Goal: Task Accomplishment & Management: Complete application form

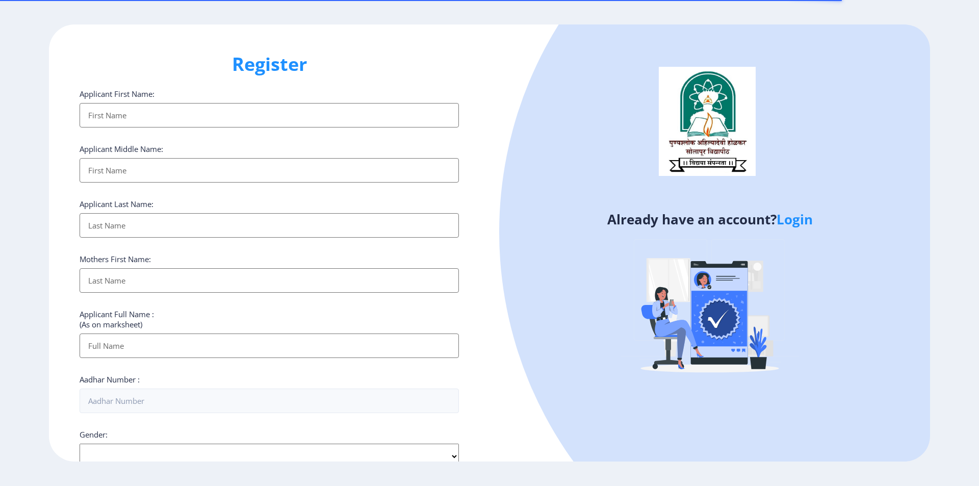
select select
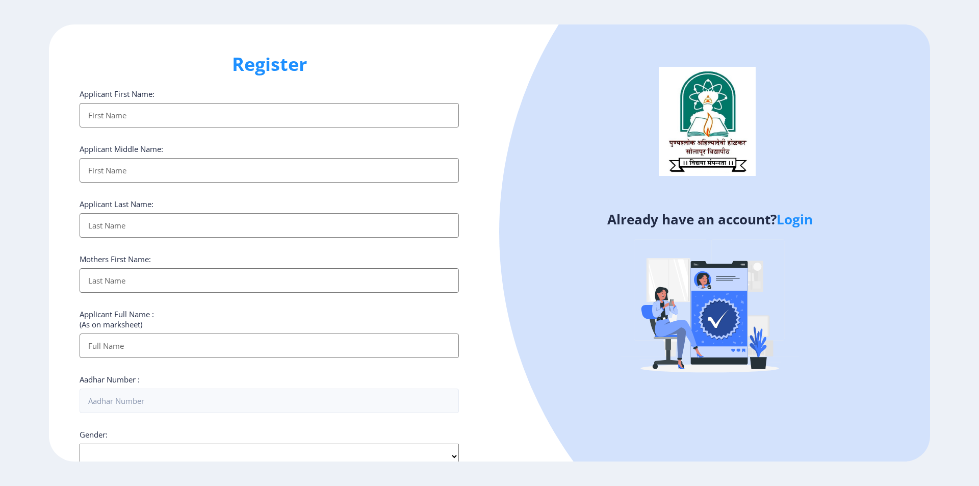
click at [233, 112] on input "Applicant First Name:" at bounding box center [269, 115] width 379 height 24
click at [169, 116] on input "Applicant First Name:" at bounding box center [269, 115] width 379 height 24
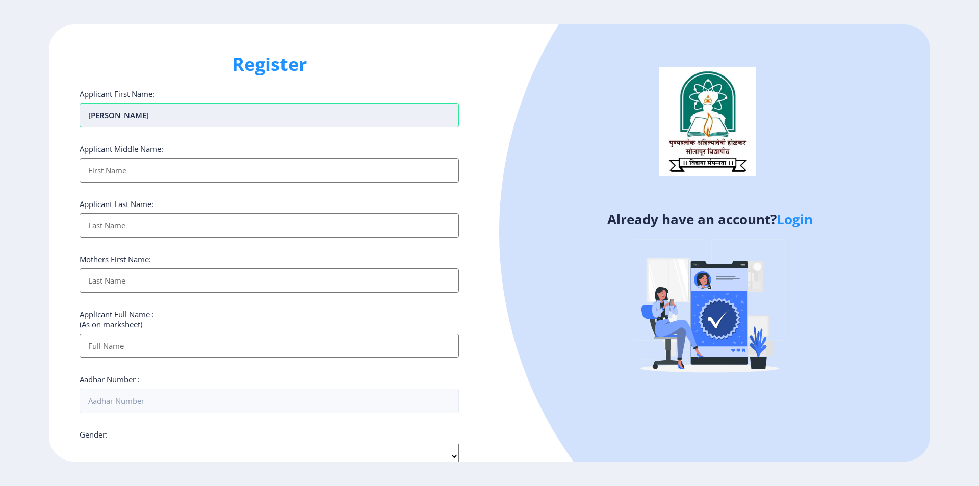
type input "YALLALING"
type input "RAMCHANDRA"
type input "TUPPE"
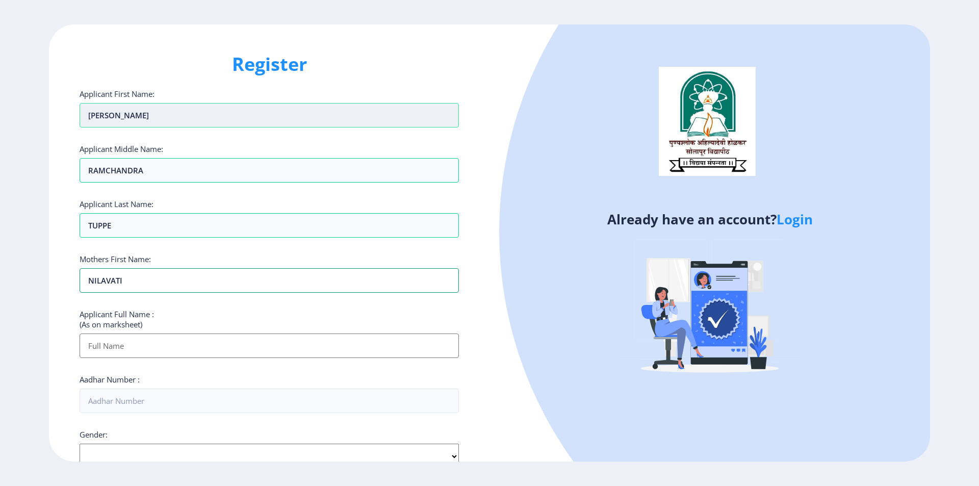
type input "NILAVATI"
type input "TUPPE YALLALING RAMCHANDRA"
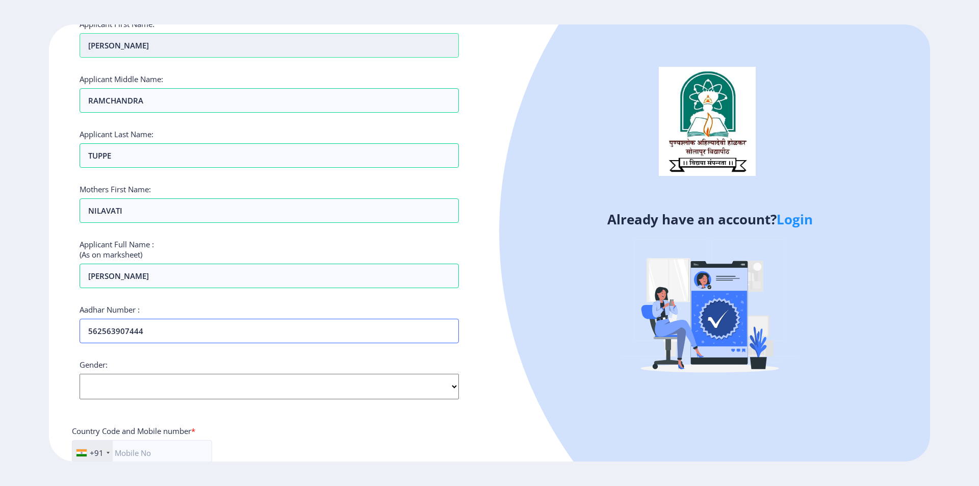
scroll to position [204, 0]
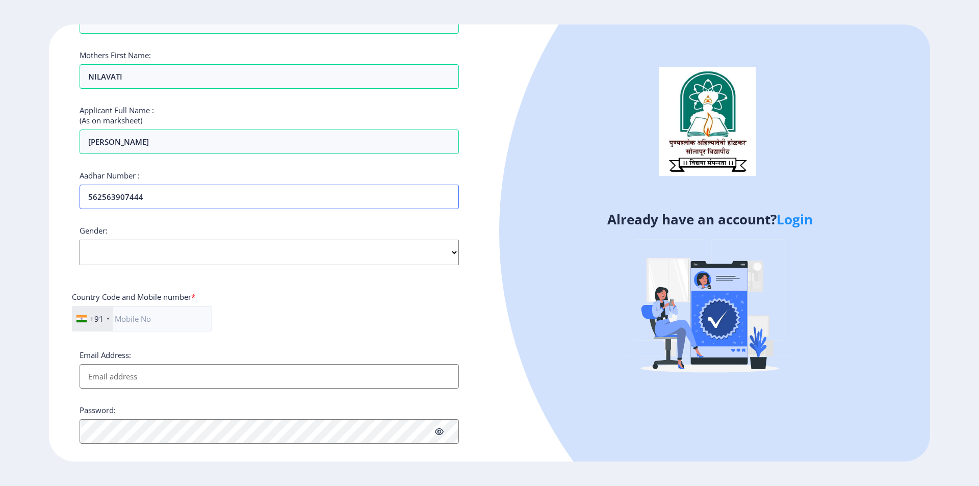
type input "562563907444"
click at [144, 252] on select "Select Gender Male Female Other" at bounding box center [269, 252] width 379 height 25
select select "[DEMOGRAPHIC_DATA]"
click at [80, 240] on select "Select Gender Male Female Other" at bounding box center [269, 252] width 379 height 25
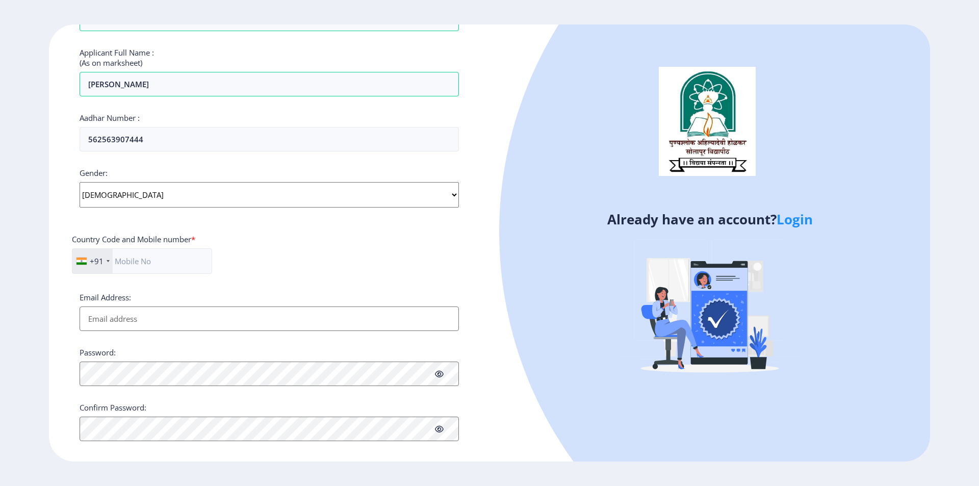
scroll to position [272, 0]
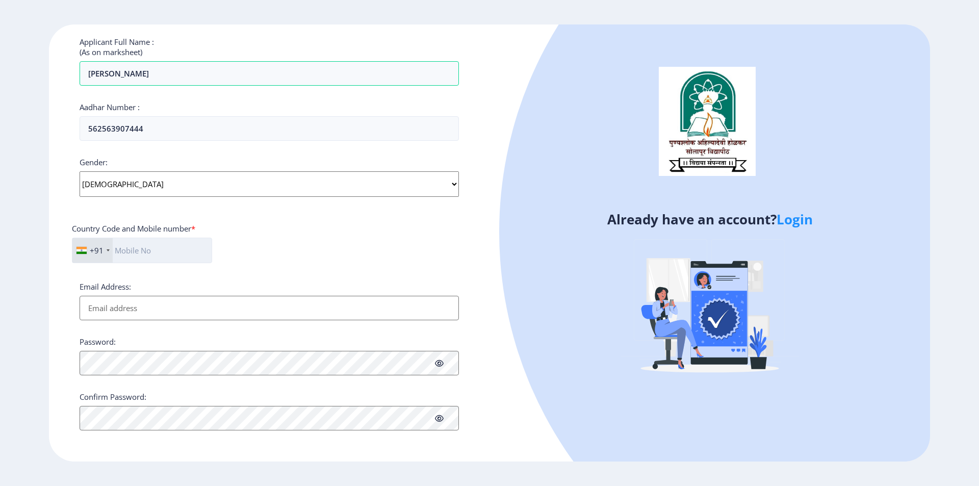
click at [183, 244] on input "text" at bounding box center [142, 250] width 140 height 25
click at [168, 238] on input "9096876336" at bounding box center [142, 250] width 141 height 25
type input "9096876336"
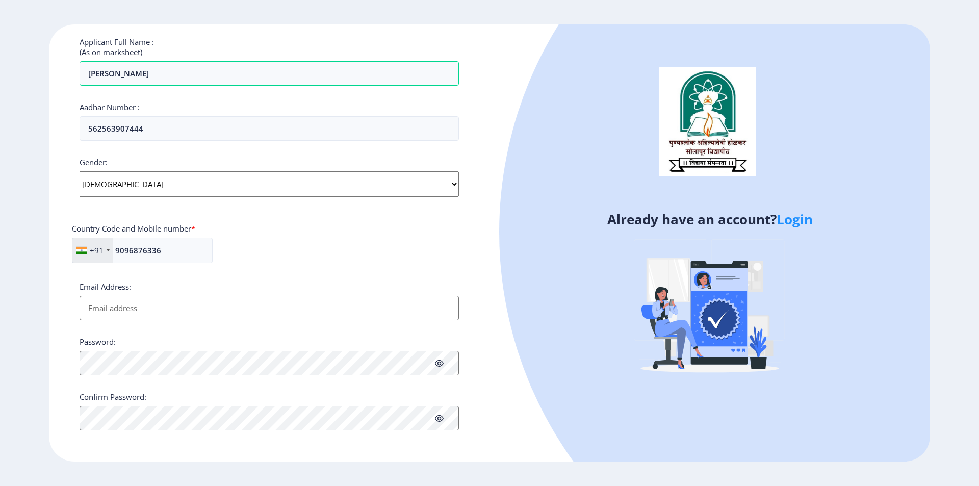
click at [168, 311] on input "Email Address:" at bounding box center [269, 308] width 379 height 24
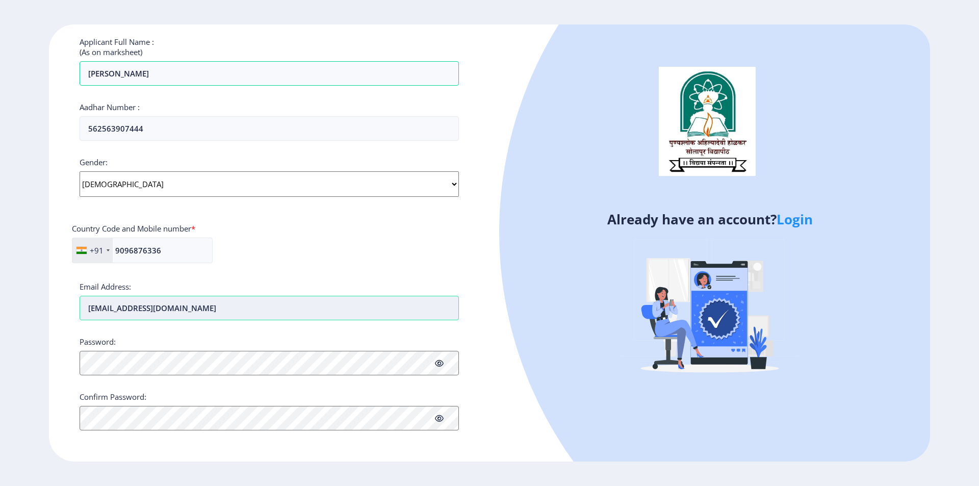
click at [270, 311] on input "yallalingtuppe69@gmail.com" at bounding box center [269, 308] width 379 height 24
type input "yallalingtuppe69@gmail.com"
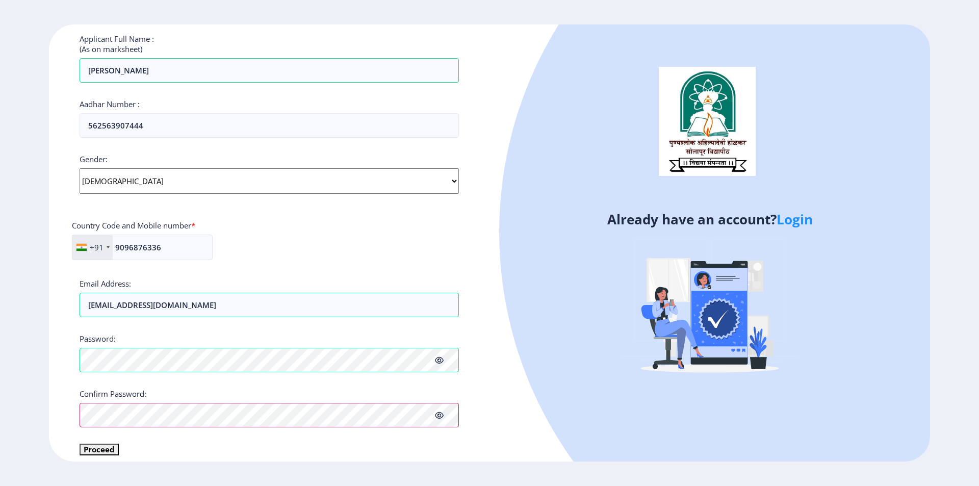
scroll to position [284, 0]
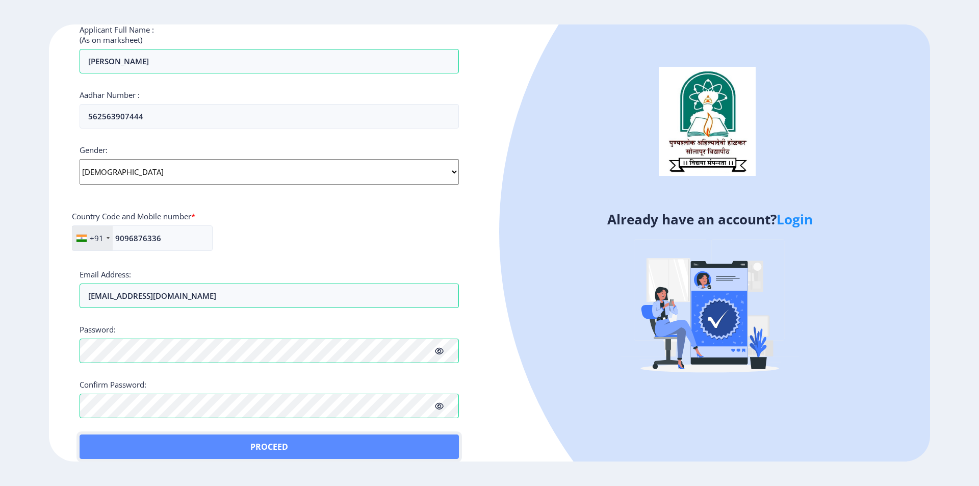
click at [110, 439] on button "Proceed" at bounding box center [269, 446] width 379 height 24
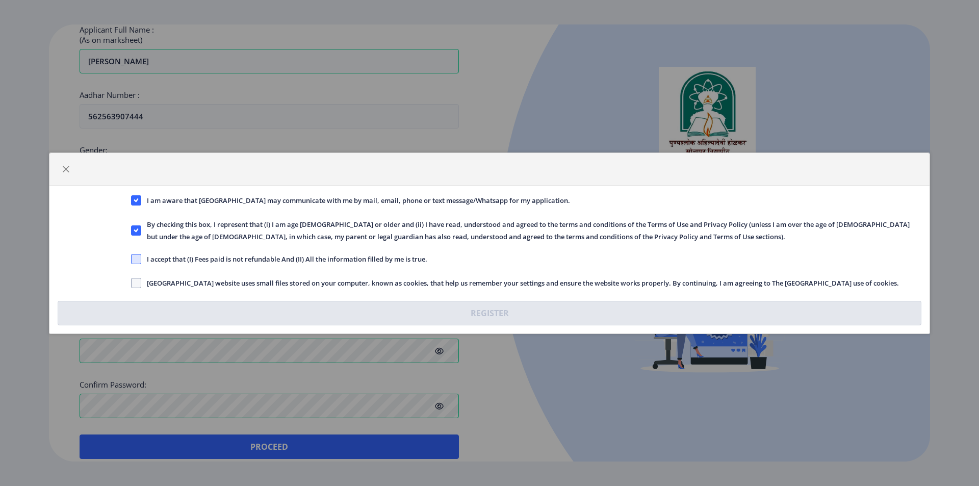
click at [138, 258] on span at bounding box center [136, 259] width 10 height 10
click at [132, 258] on input "I accept that (I) Fees paid is not refundable And (II) All the information fill…" at bounding box center [131, 258] width 1 height 1
checkbox input "true"
click at [148, 280] on span "Solapur University website uses small files stored on your computer, known as c…" at bounding box center [519, 283] width 757 height 12
click at [132, 282] on input "Solapur University website uses small files stored on your computer, known as c…" at bounding box center [131, 282] width 1 height 1
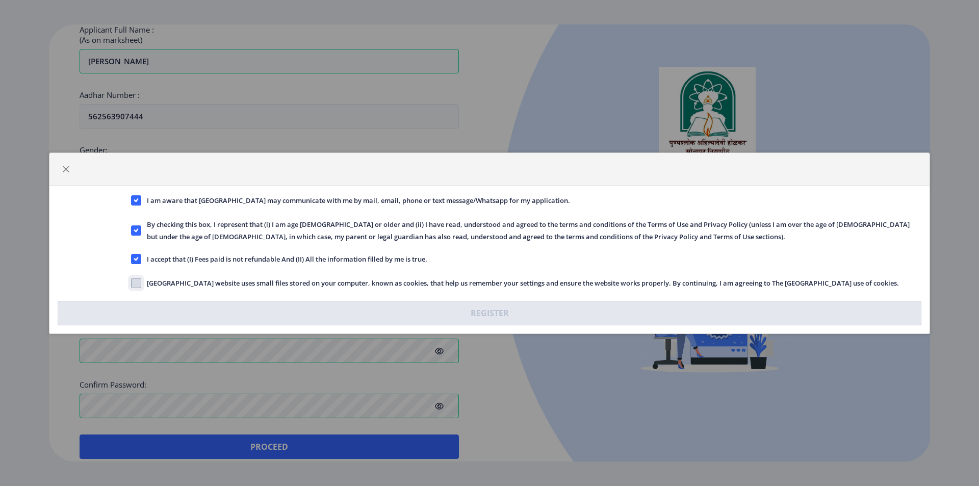
checkbox input "true"
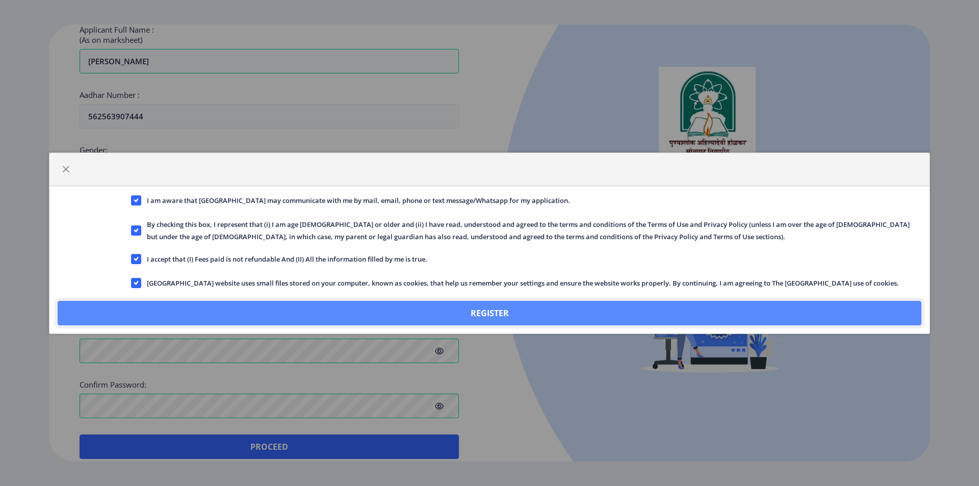
click at [362, 307] on button "Register" at bounding box center [490, 313] width 864 height 24
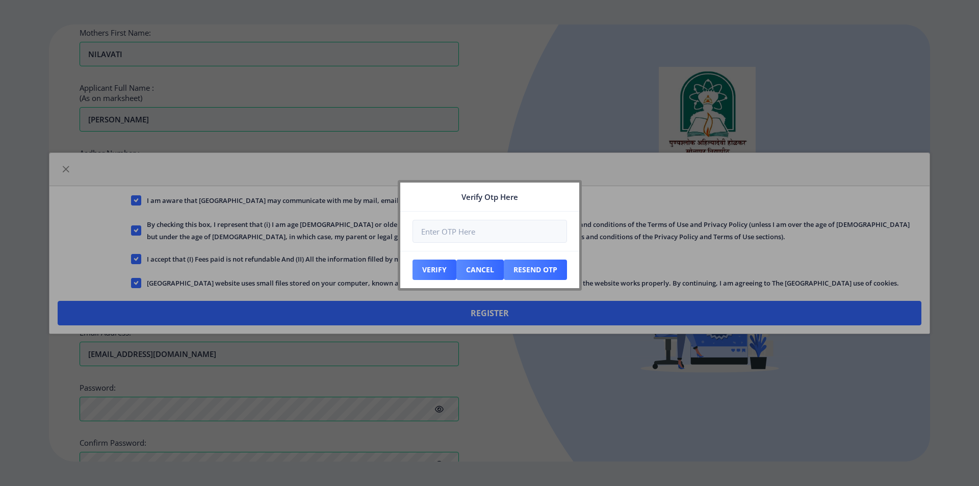
scroll to position [343, 0]
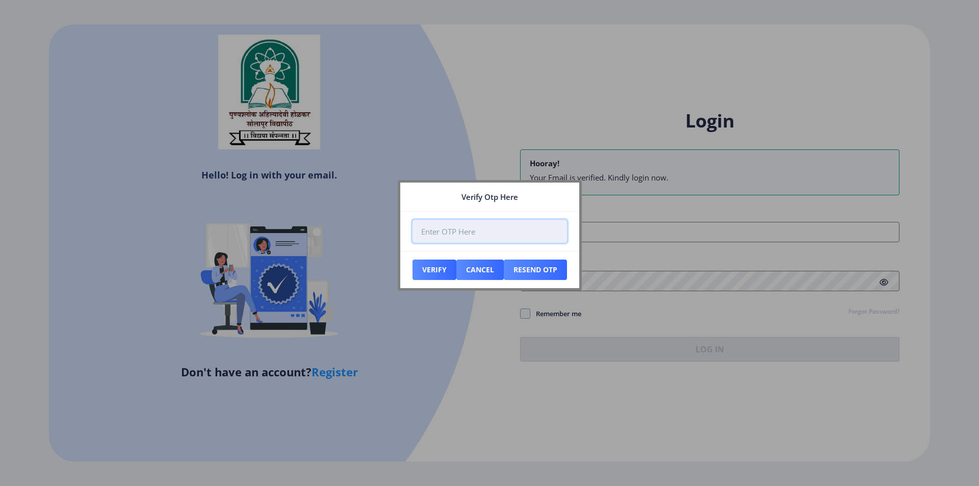
click at [529, 235] on input "number" at bounding box center [489, 231] width 154 height 23
click at [481, 227] on input "number" at bounding box center [489, 231] width 154 height 23
type input "438604"
click at [438, 268] on button "Verify" at bounding box center [434, 269] width 44 height 20
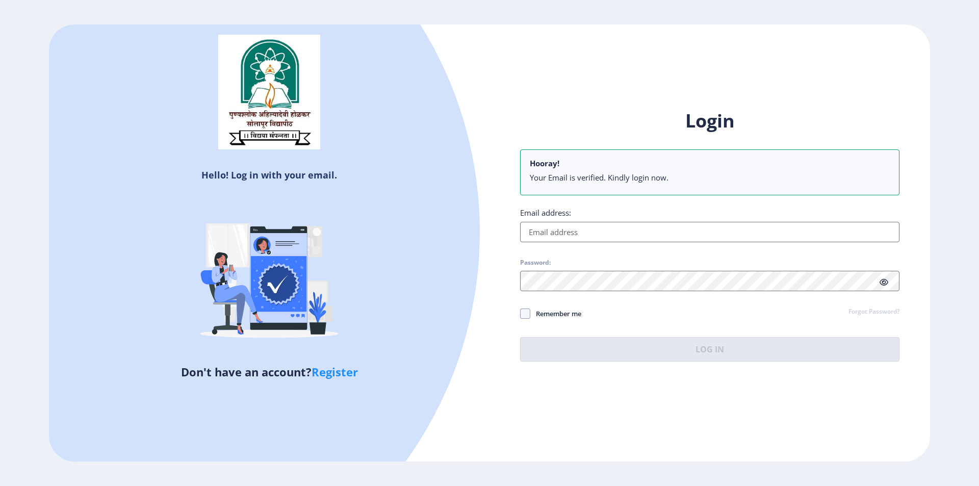
click at [619, 231] on input "Email address:" at bounding box center [709, 232] width 379 height 20
type input "yallalingtuppe69@gmail.com"
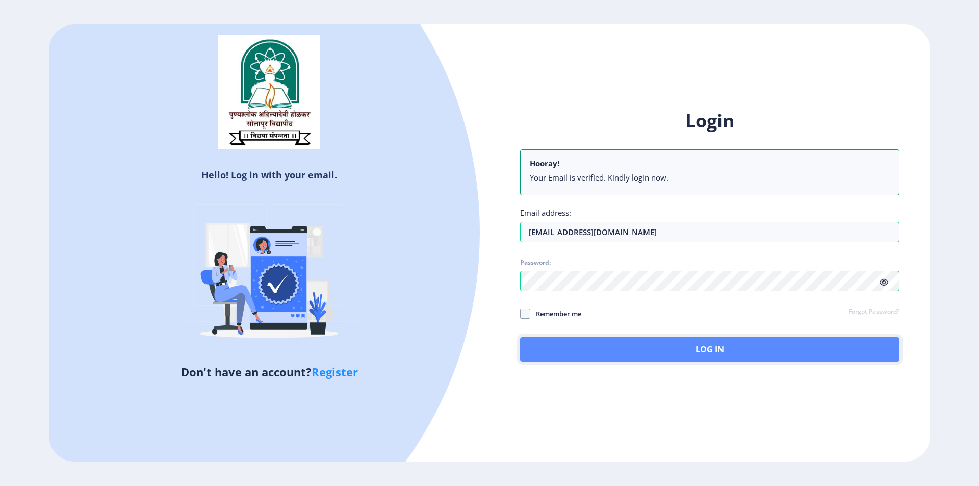
click at [662, 349] on button "Log In" at bounding box center [709, 349] width 379 height 24
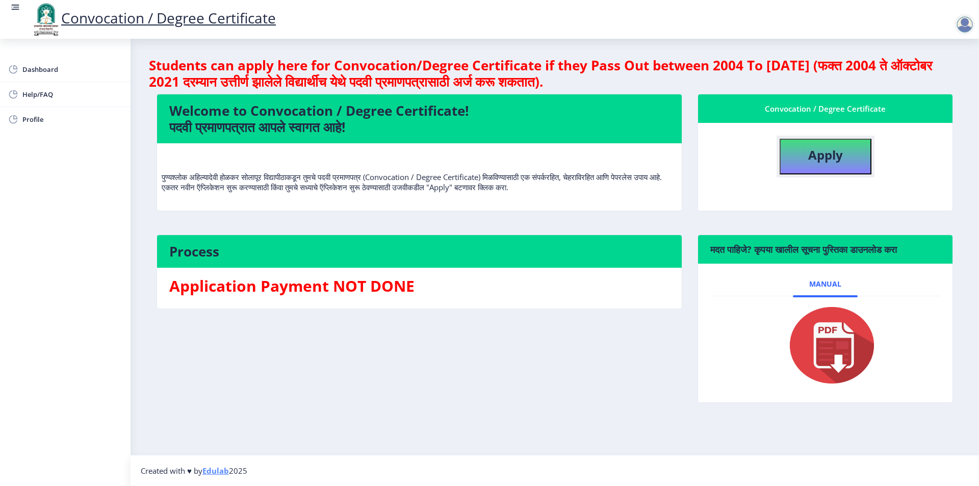
click at [827, 162] on b "Apply" at bounding box center [825, 154] width 35 height 17
select select
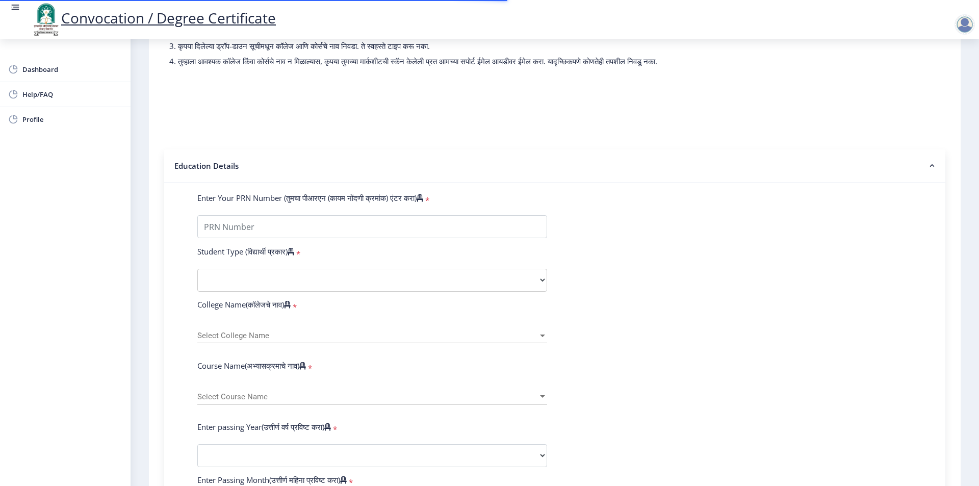
scroll to position [153, 0]
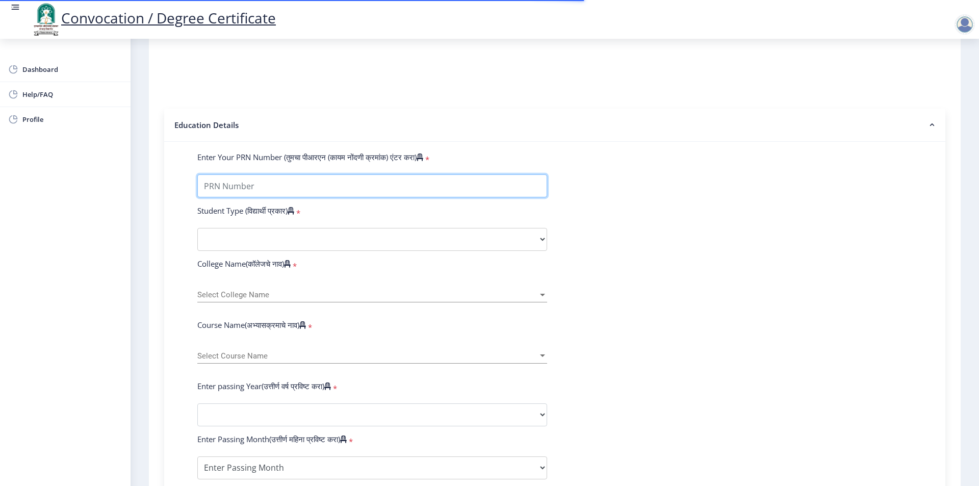
click at [341, 197] on input "Enter Your PRN Number (तुमचा पीआरएन (कायम नोंदणी क्रमांक) एंटर करा)" at bounding box center [372, 185] width 350 height 23
type input "1200005227"
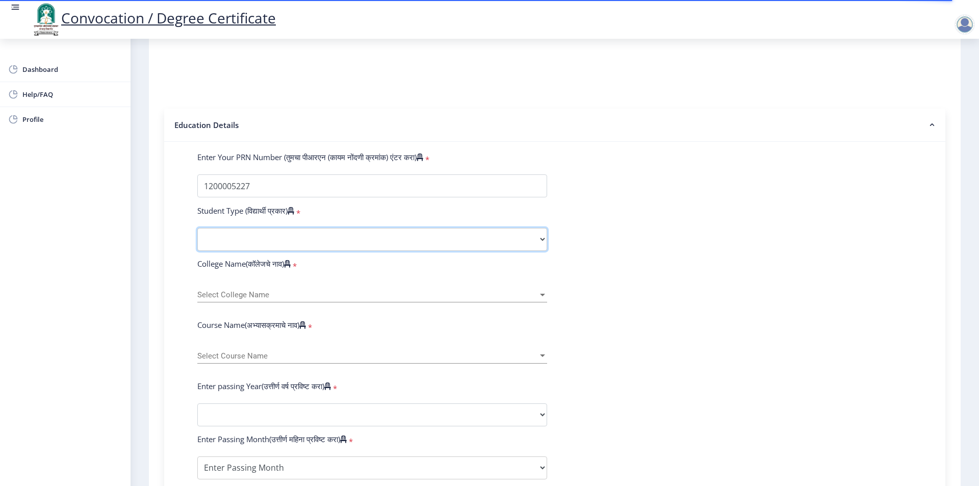
select select "Regular"
click at [197, 238] on select "Select Student Type Regular External" at bounding box center [372, 239] width 350 height 23
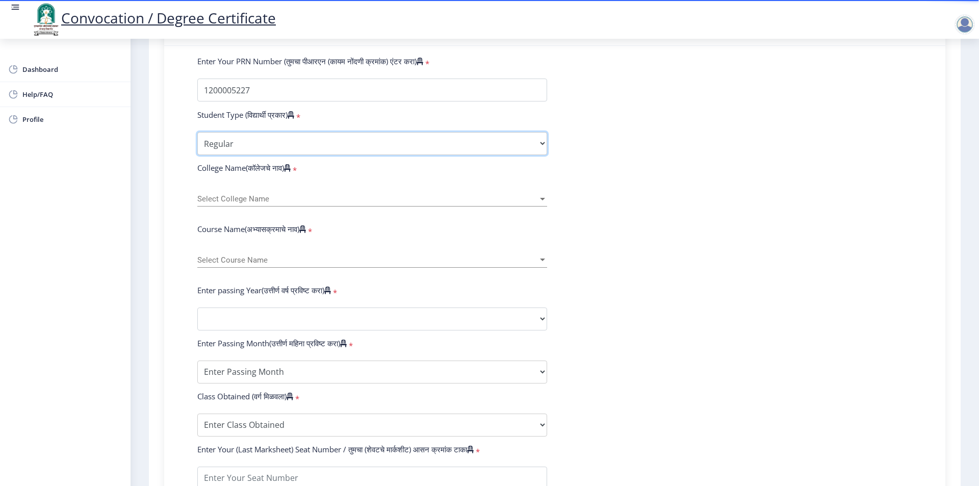
scroll to position [255, 0]
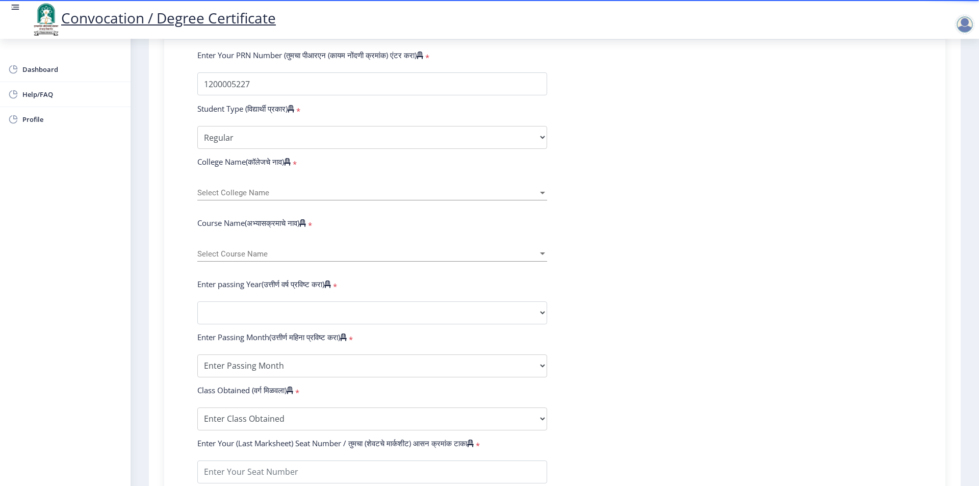
click at [289, 194] on div "Select College Name Select College Name" at bounding box center [372, 189] width 350 height 21
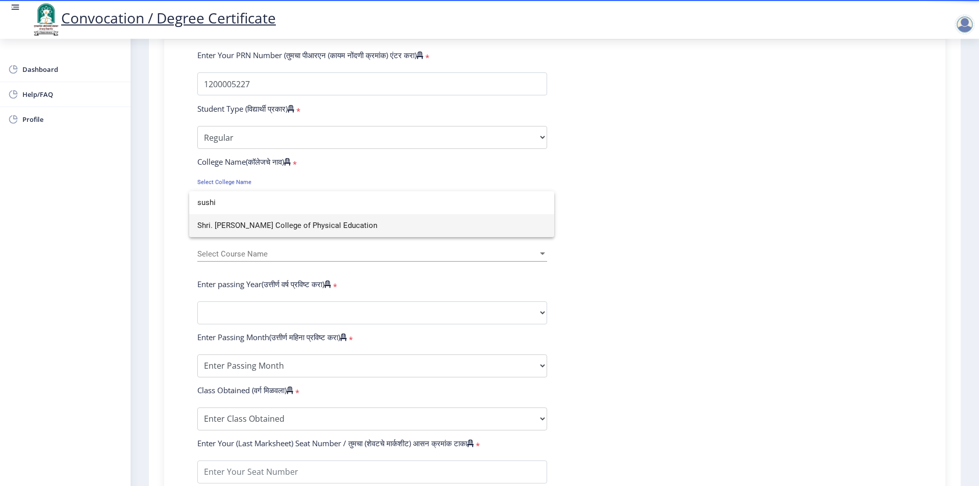
type input "sushi"
click at [306, 226] on span "Shri. Sushilkumar Shinde College of Physical Education" at bounding box center [371, 225] width 349 height 23
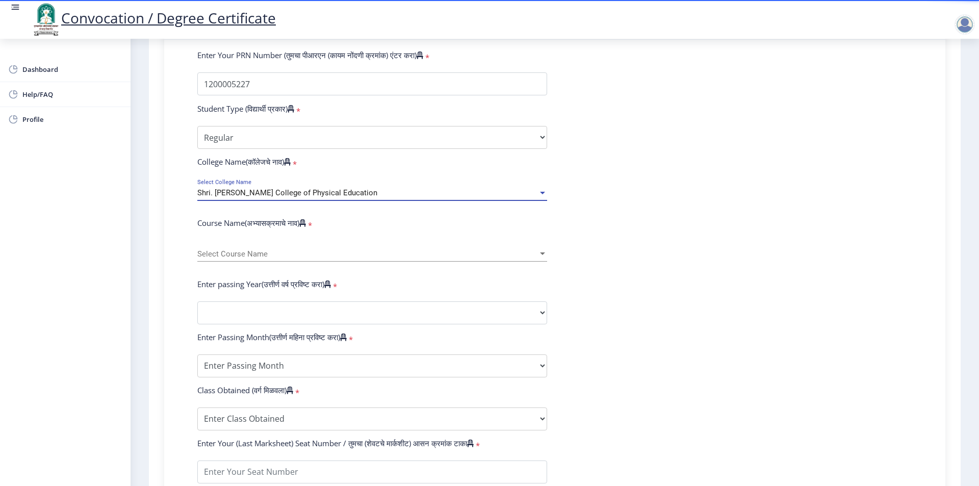
scroll to position [306, 0]
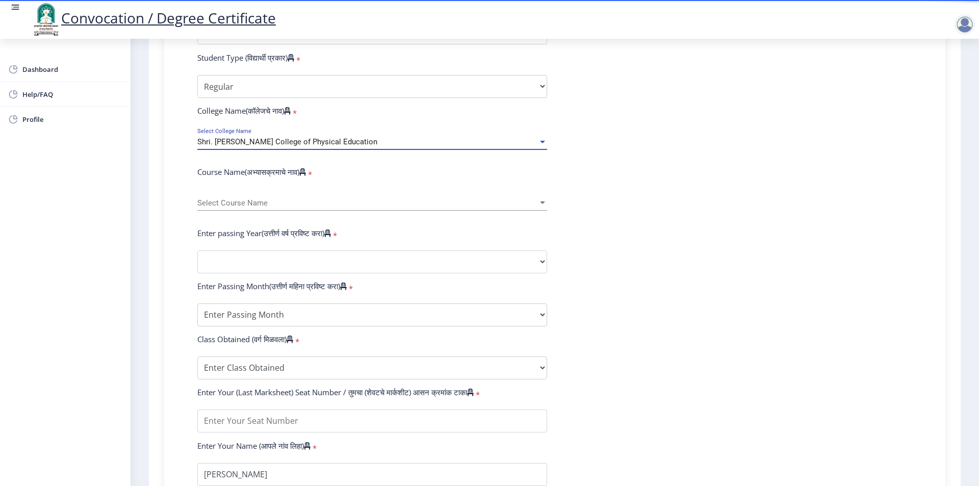
click at [256, 220] on div "Select Course Name Select Course Name" at bounding box center [372, 204] width 350 height 31
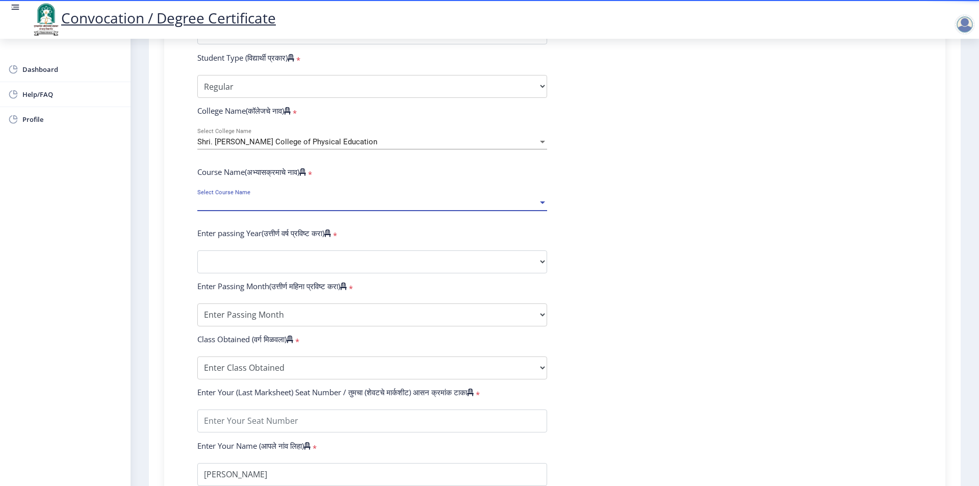
click at [257, 207] on span "Select Course Name" at bounding box center [367, 203] width 341 height 9
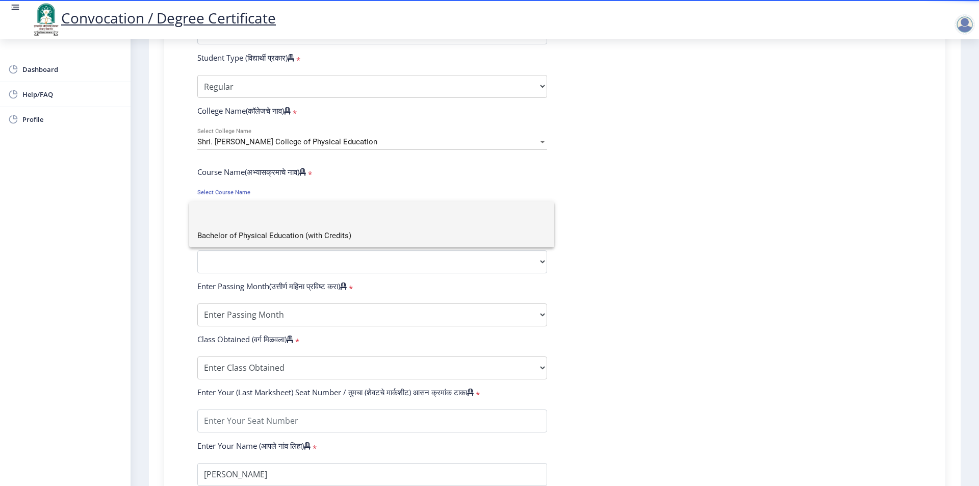
click at [266, 238] on span "Bachelor of Physical Education (with Credits)" at bounding box center [371, 235] width 349 height 23
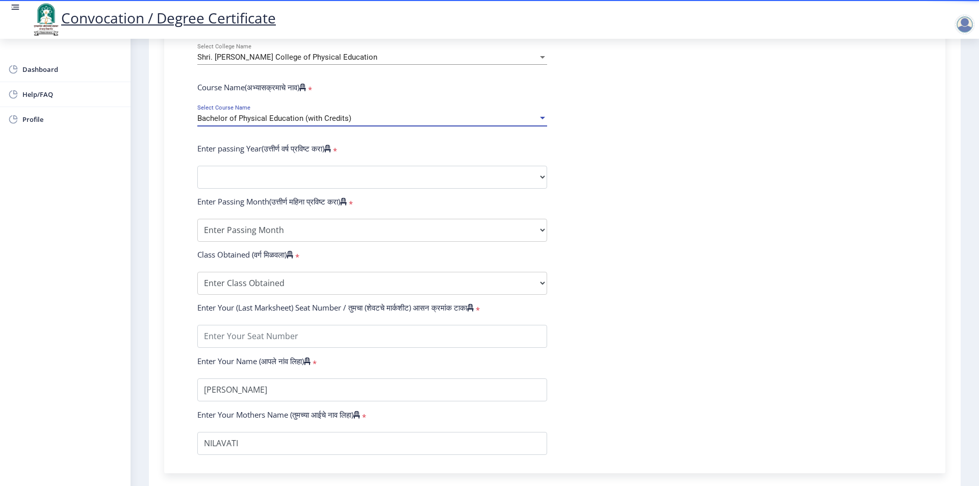
scroll to position [408, 0]
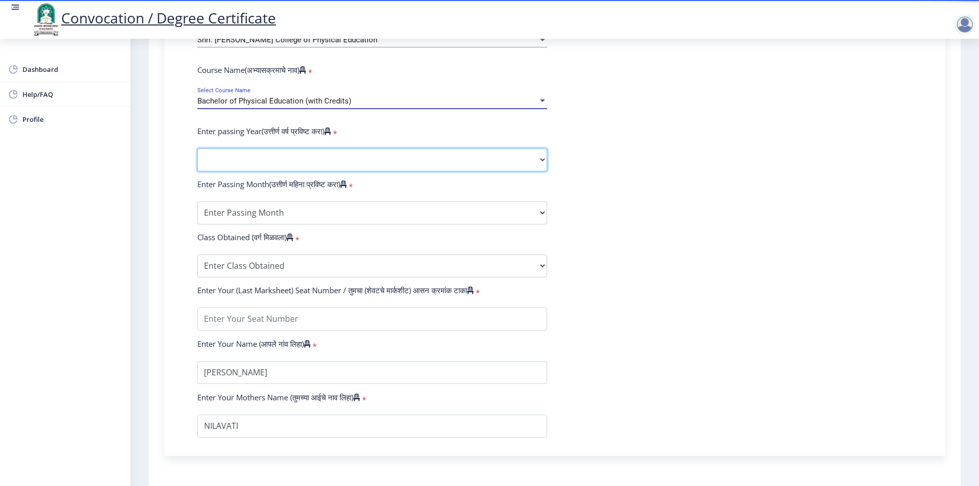
click at [281, 164] on select "2025 2024 2023 2022 2021 2020 2019 2018 2017 2016 2015 2014 2013 2012 2011 2010…" at bounding box center [372, 159] width 350 height 23
select select "2013"
click at [197, 158] on select "2025 2024 2023 2022 2021 2020 2019 2018 2017 2016 2015 2014 2013 2012 2011 2010…" at bounding box center [372, 159] width 350 height 23
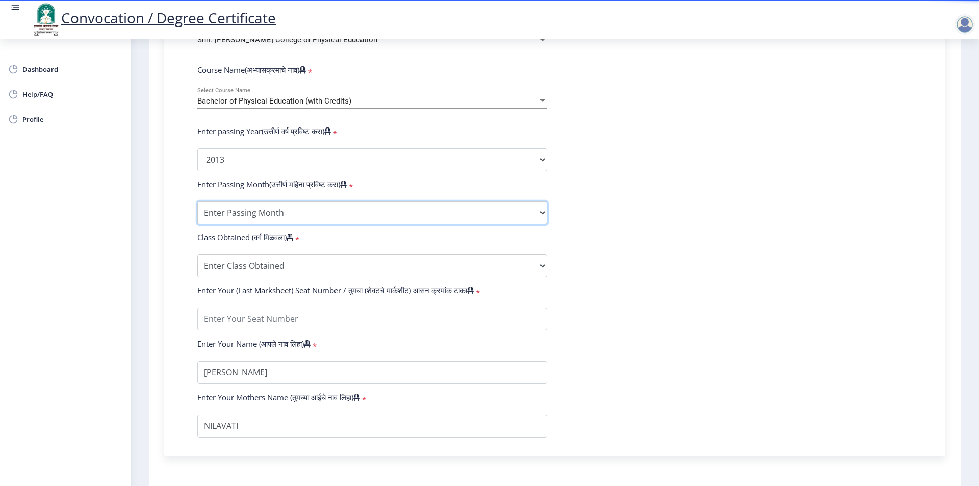
click at [291, 220] on select "Enter Passing Month March April May October November December" at bounding box center [372, 212] width 350 height 23
select select "March"
click at [197, 211] on select "Enter Passing Month March April May October November December" at bounding box center [372, 212] width 350 height 23
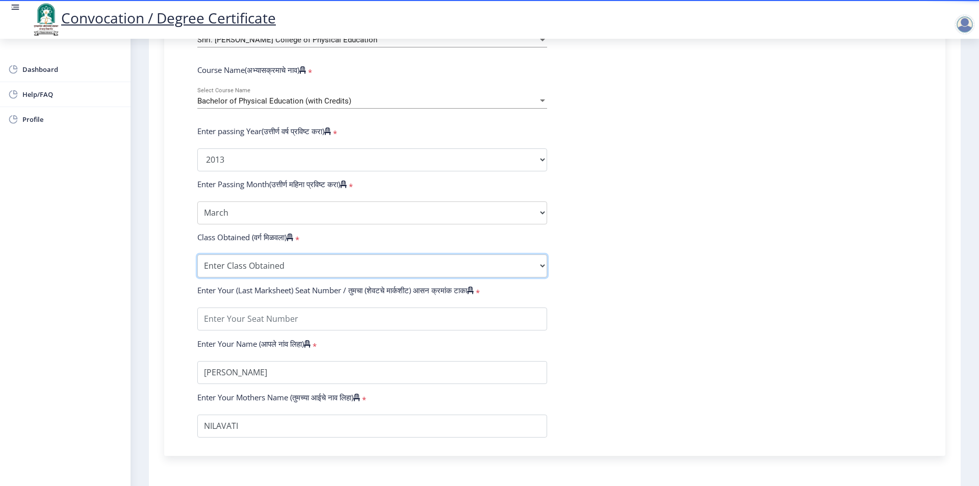
click at [272, 268] on select "Enter Class Obtained FIRST CLASS WITH DISTINCTION FIRST CLASS HIGHER SECOND CLA…" at bounding box center [372, 265] width 350 height 23
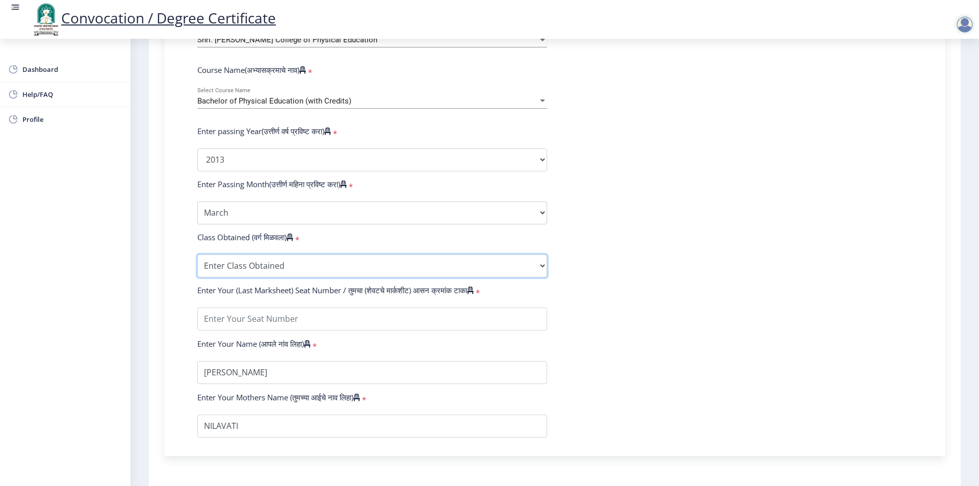
select select "FIRST CLASS"
click at [197, 264] on select "Enter Class Obtained FIRST CLASS WITH DISTINCTION FIRST CLASS HIGHER SECOND CLA…" at bounding box center [372, 265] width 350 height 23
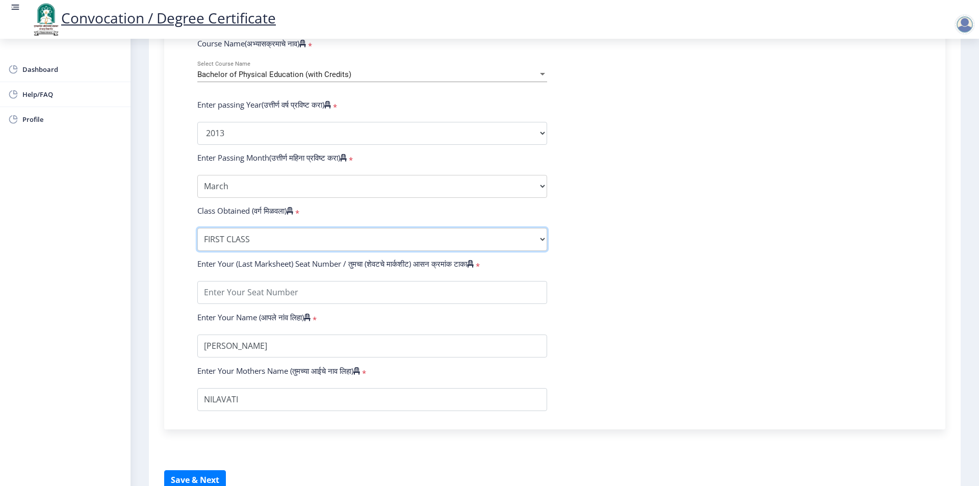
scroll to position [500, 0]
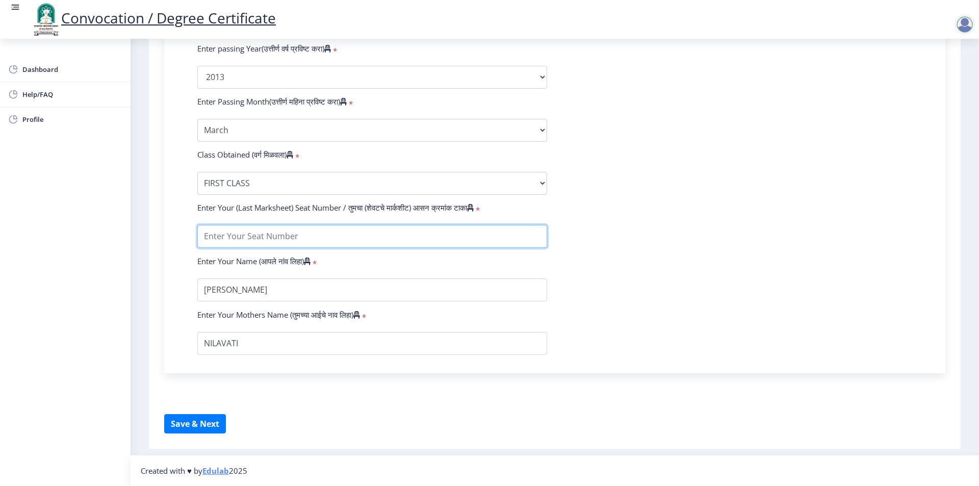
click at [267, 237] on input "textarea" at bounding box center [372, 236] width 350 height 23
type input "118"
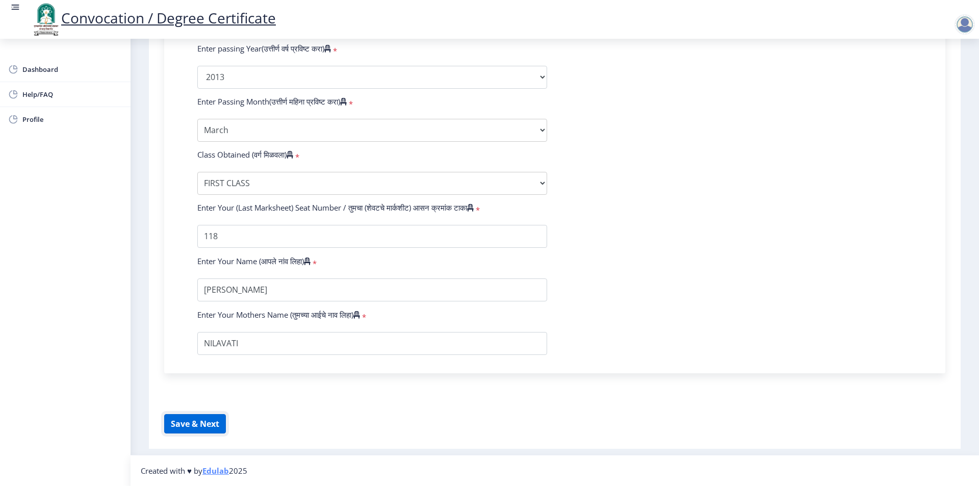
click at [201, 421] on button "Save & Next" at bounding box center [195, 423] width 62 height 19
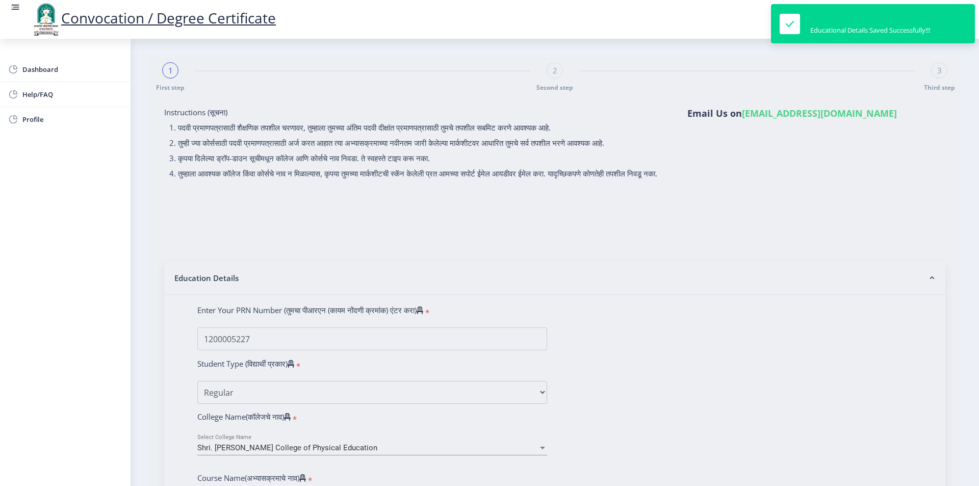
select select
type input "1200005227"
select select "Regular"
select select "2013"
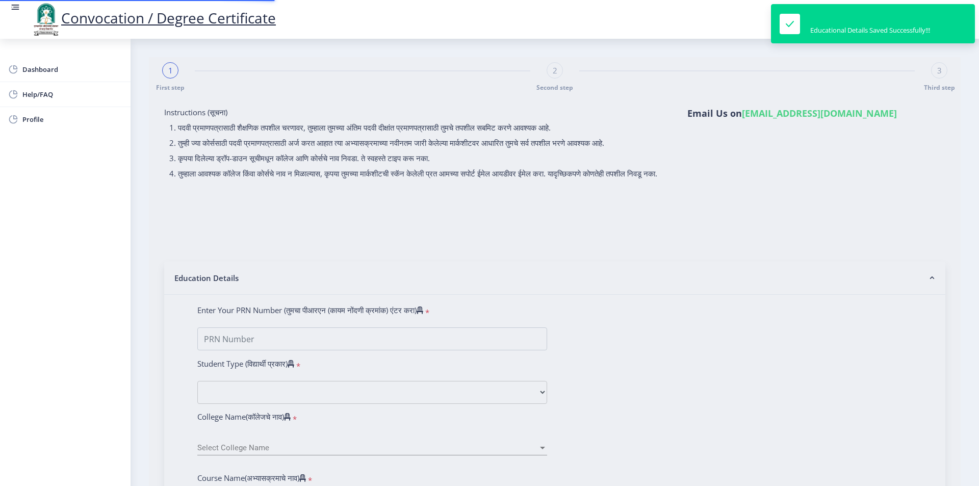
select select "March"
select select "FIRST CLASS"
type input "118"
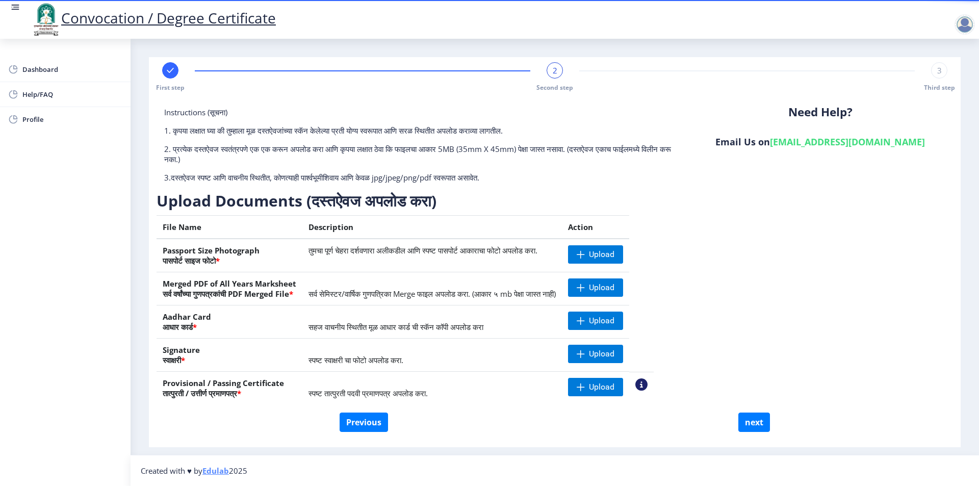
click at [87, 285] on div "Dashboard Help/FAQ Profile" at bounding box center [65, 262] width 130 height 447
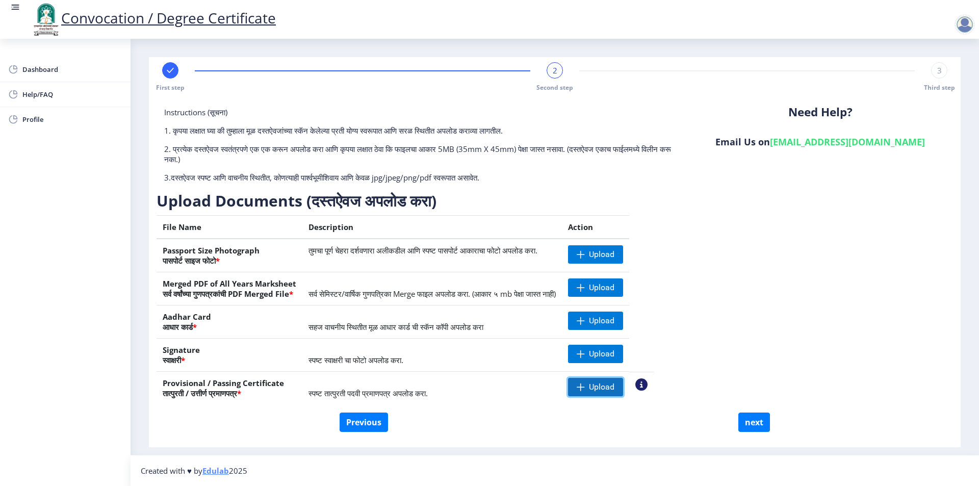
click at [585, 390] on span at bounding box center [581, 387] width 8 height 8
click at [608, 320] on span "Upload" at bounding box center [595, 320] width 55 height 18
click at [611, 257] on span "Upload" at bounding box center [595, 254] width 55 height 18
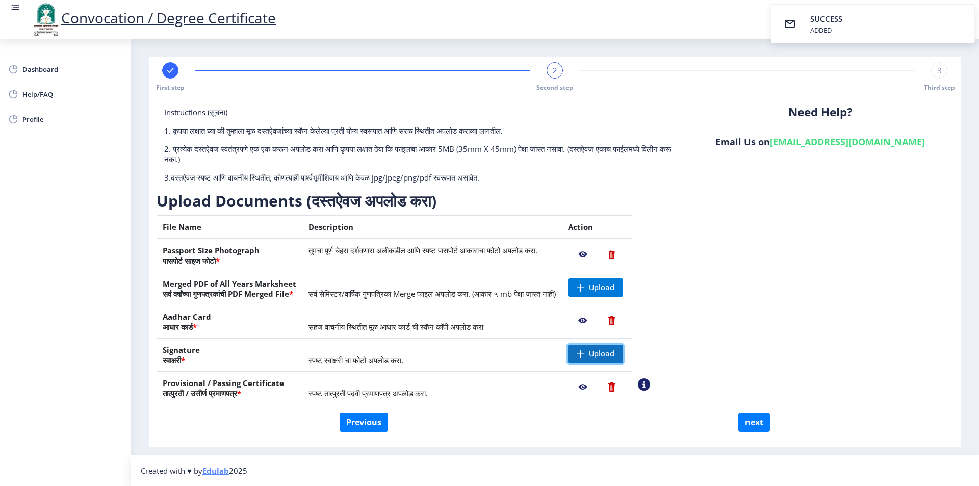
click at [623, 357] on span "Upload" at bounding box center [595, 354] width 55 height 18
click at [585, 290] on span at bounding box center [581, 287] width 8 height 8
click at [597, 254] on nb-action at bounding box center [583, 254] width 30 height 18
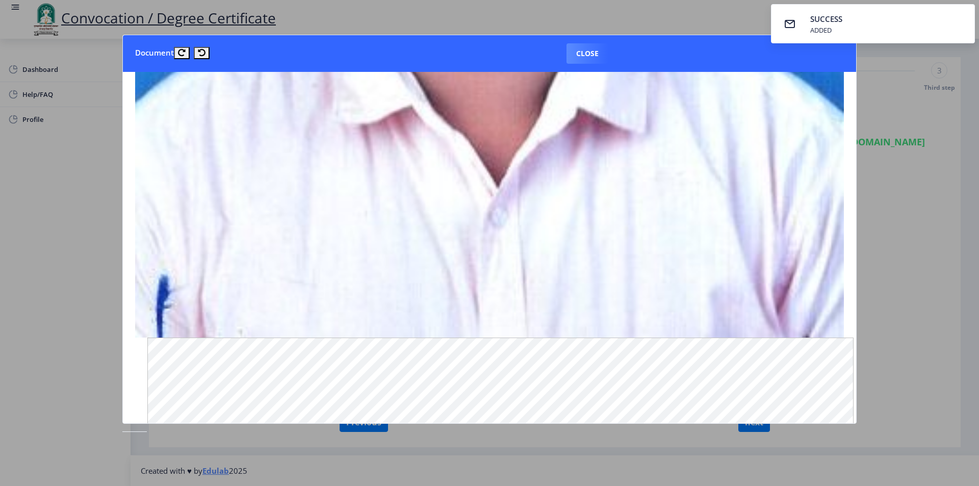
scroll to position [663, 0]
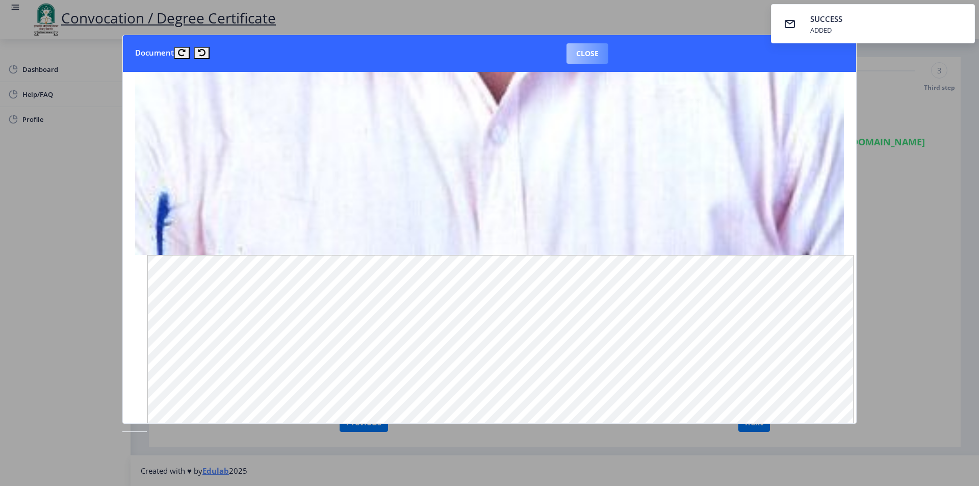
click at [580, 49] on button "Close" at bounding box center [587, 53] width 42 height 20
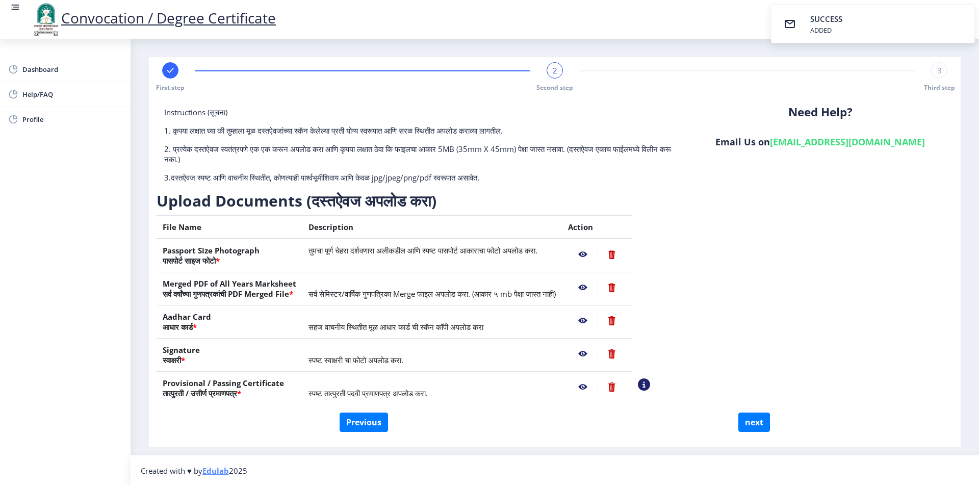
click at [597, 289] on nb-action at bounding box center [583, 287] width 30 height 18
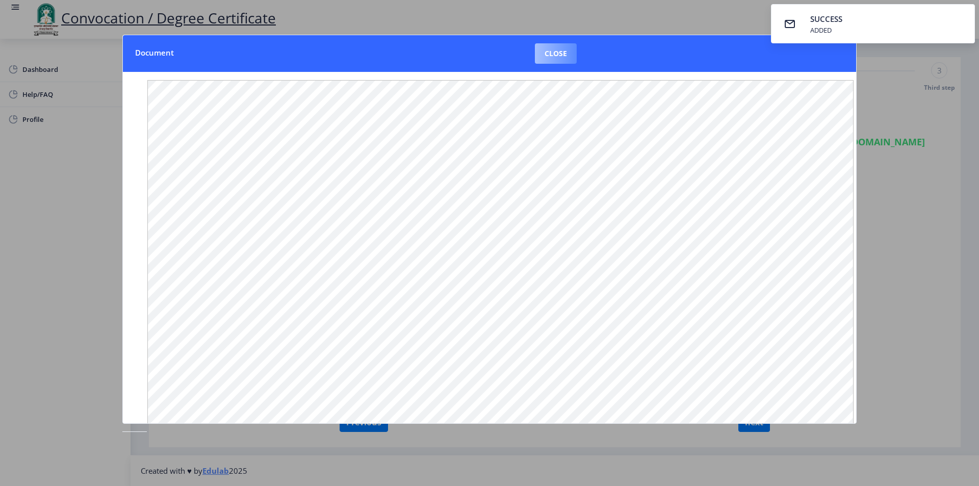
click at [572, 52] on button "Close" at bounding box center [556, 53] width 42 height 20
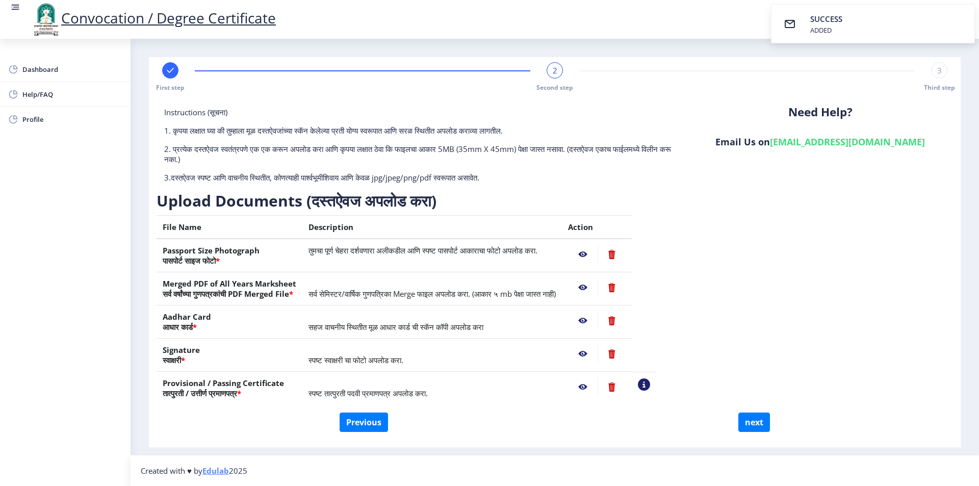
click at [597, 320] on nb-action at bounding box center [583, 320] width 30 height 18
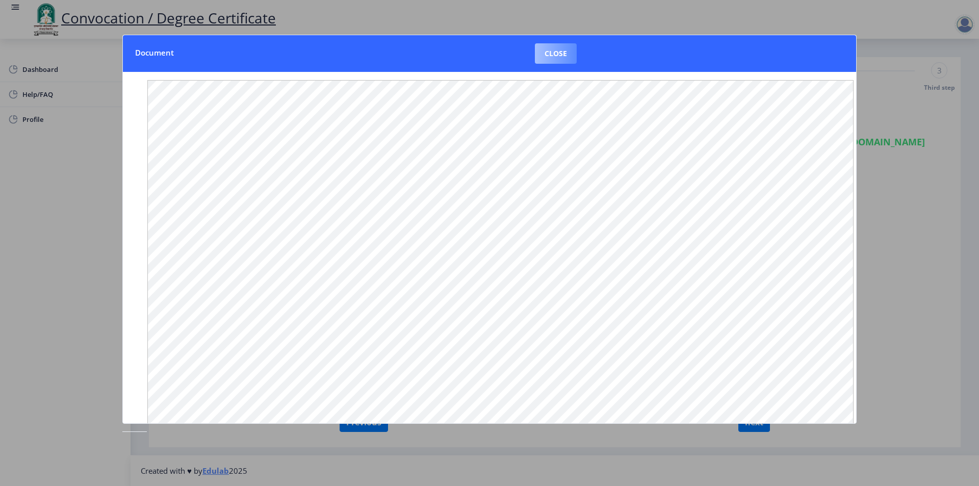
click at [556, 52] on button "Close" at bounding box center [556, 53] width 42 height 20
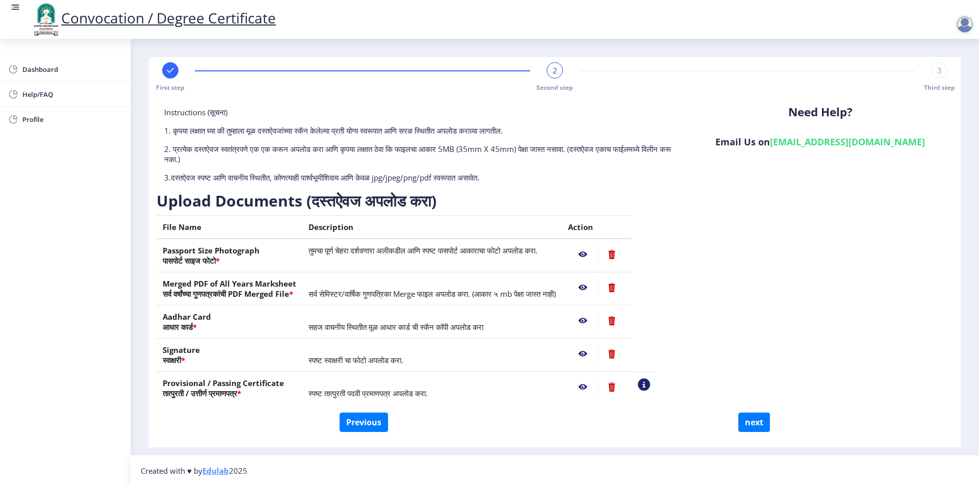
click at [597, 353] on nb-action at bounding box center [583, 354] width 30 height 18
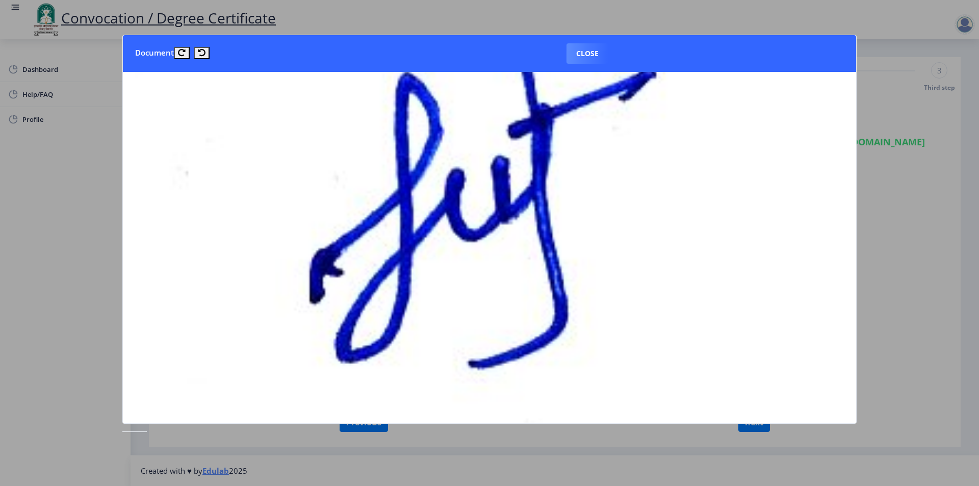
scroll to position [0, 0]
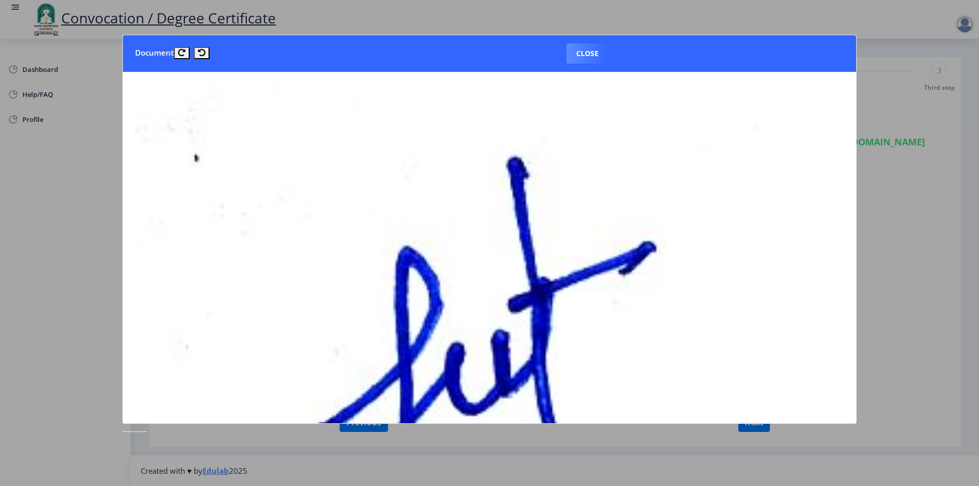
click at [600, 57] on button "Close" at bounding box center [587, 53] width 42 height 20
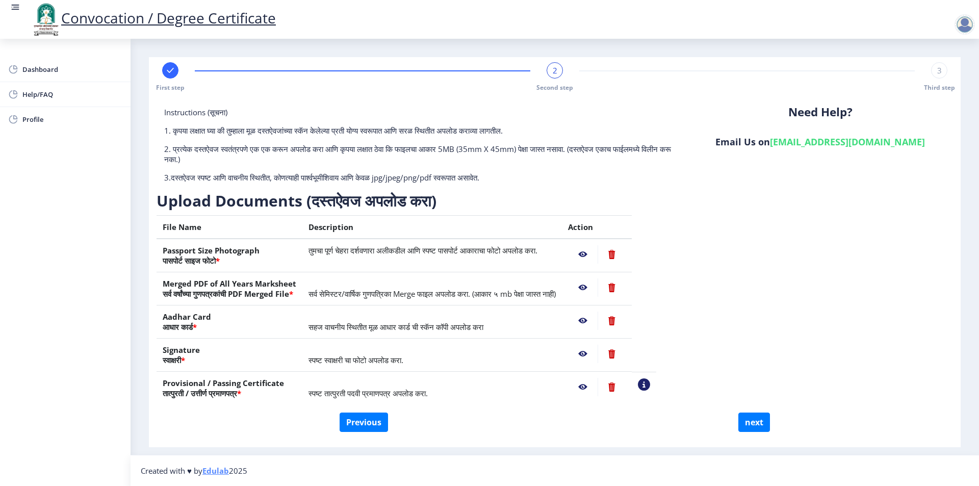
click at [597, 385] on nb-action at bounding box center [583, 387] width 30 height 18
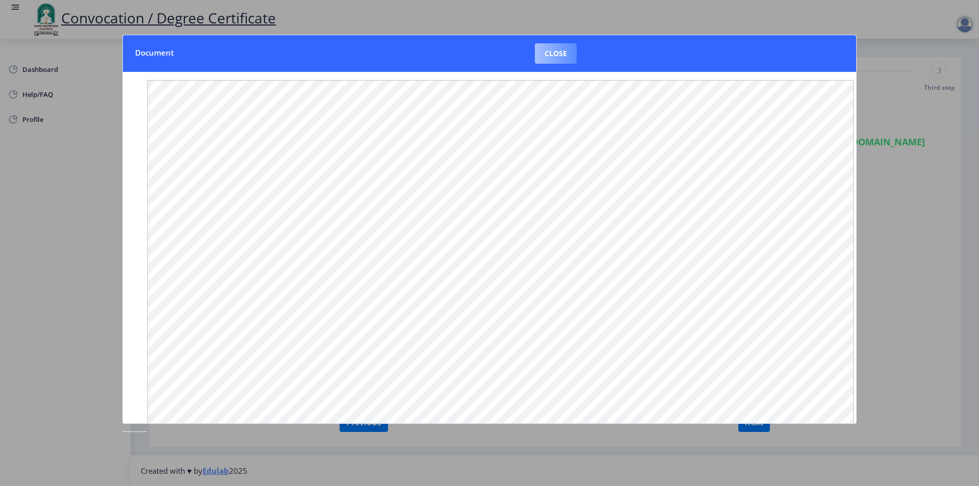
click at [545, 53] on button "Close" at bounding box center [556, 53] width 42 height 20
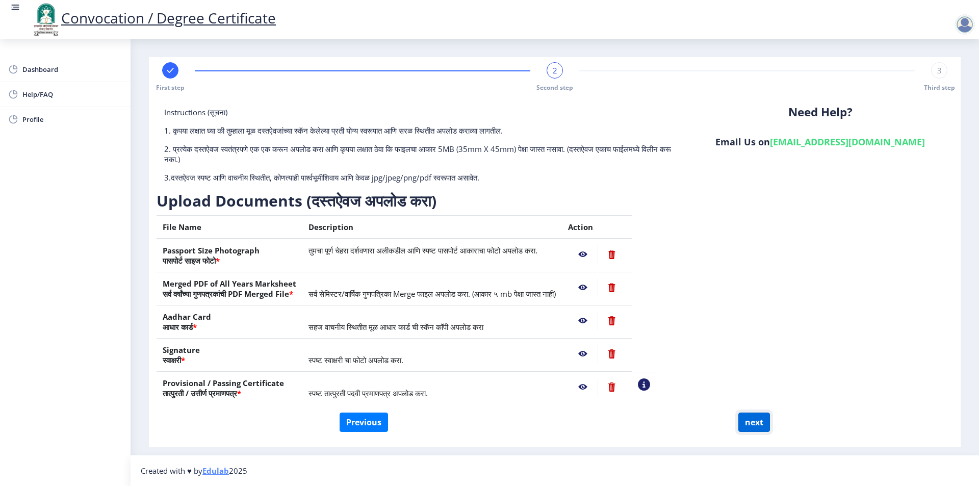
click at [750, 420] on button "next" at bounding box center [754, 421] width 32 height 19
select select
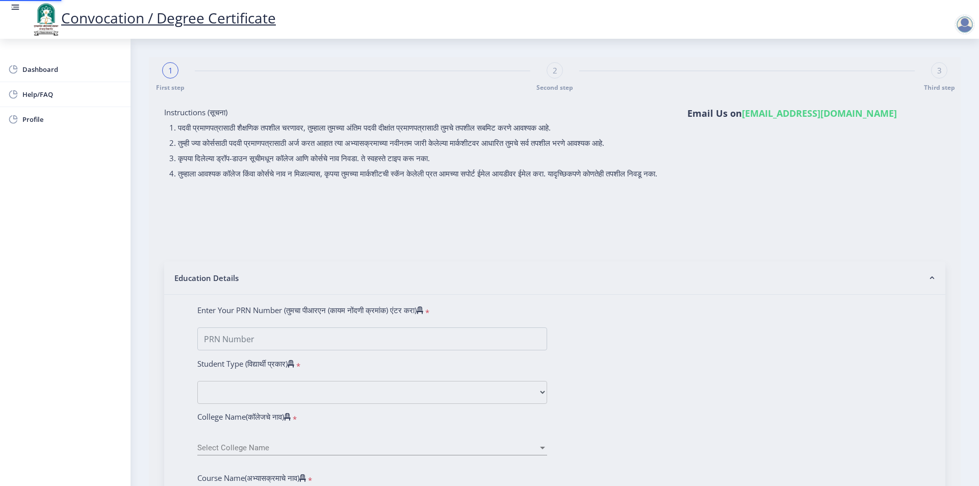
select select
type input "TUPPE YALLALING RAMCHANDRA"
type input "NILAVATI"
select select
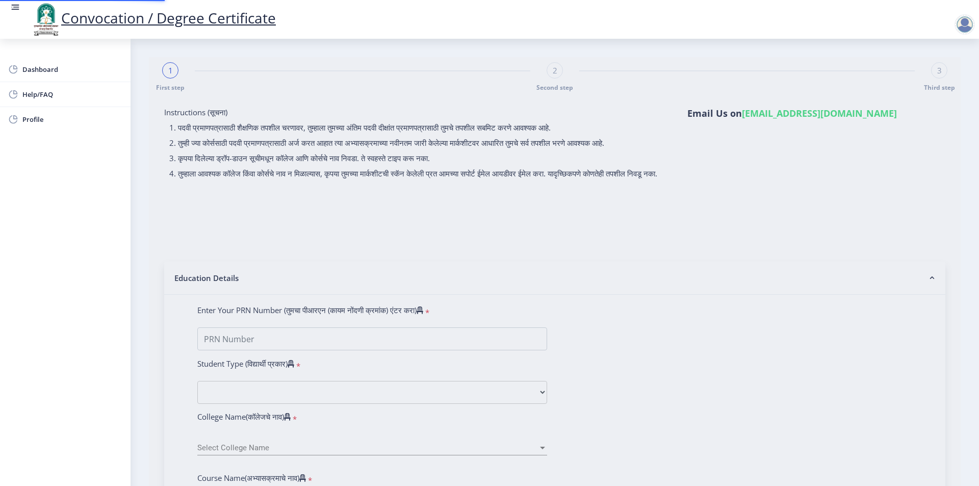
select select
type input "1200005227"
select select "Regular"
select select "2013"
select select "March"
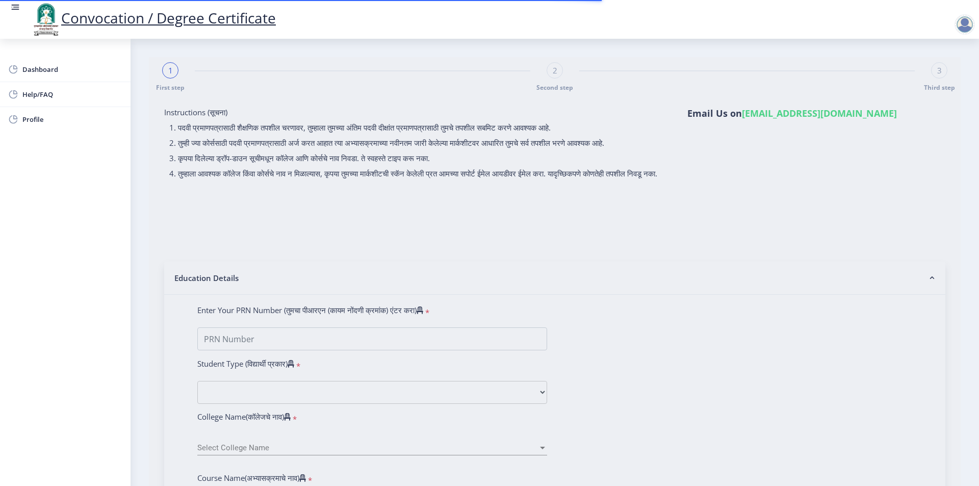
select select "FIRST CLASS"
type input "118"
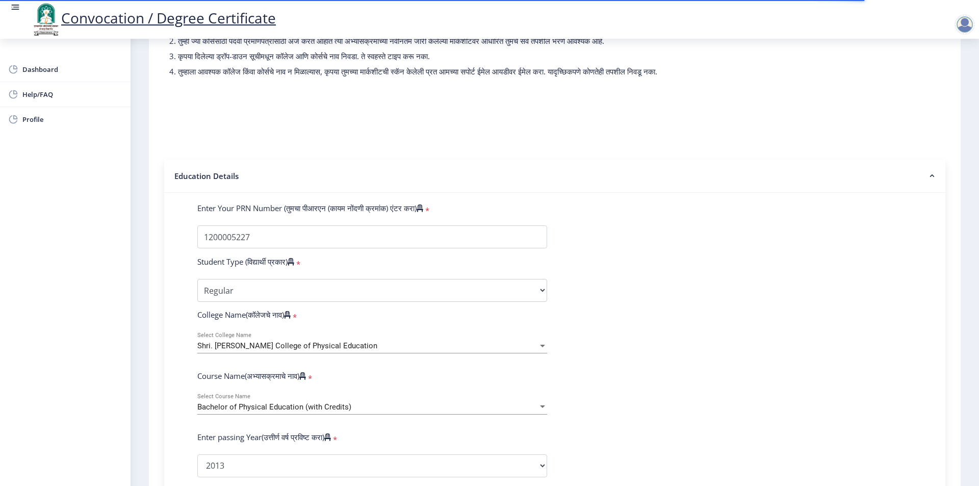
select select
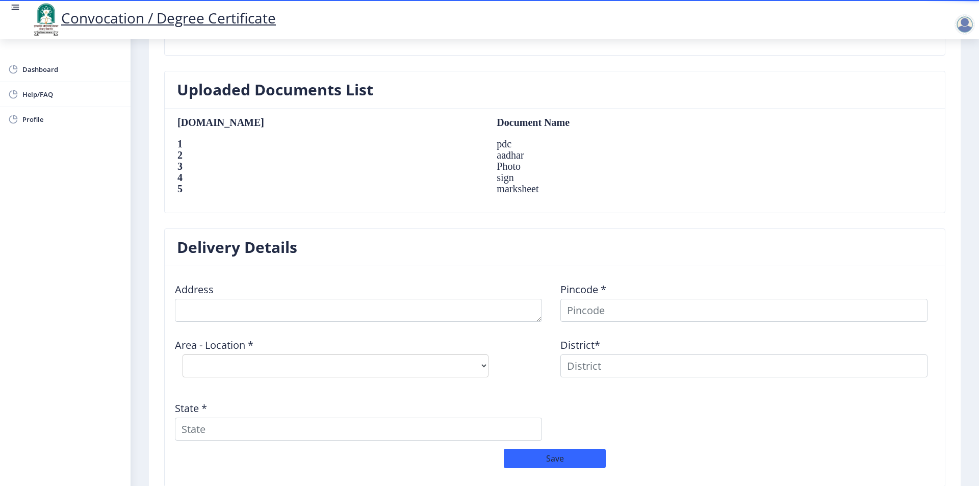
scroll to position [663, 0]
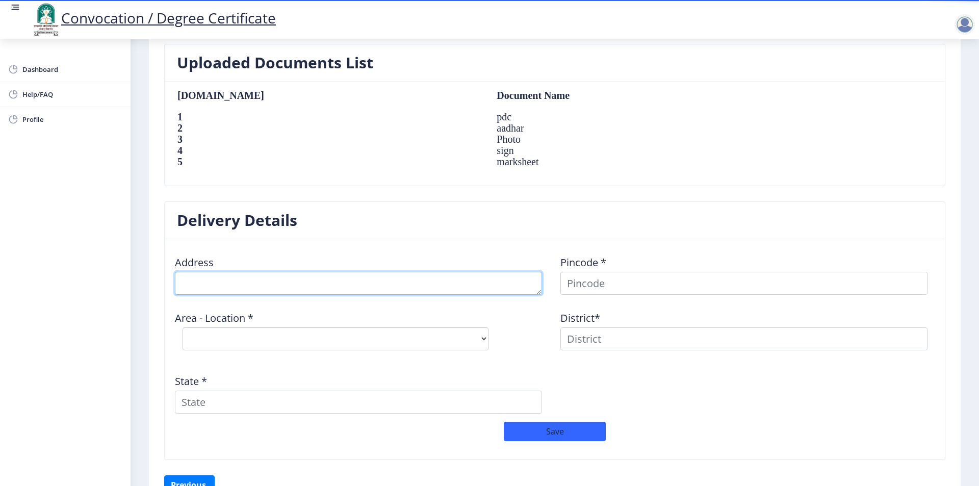
click at [431, 276] on textarea at bounding box center [358, 283] width 367 height 23
type textarea "AT POST AUJ (MANDRUP) TAL SOUTH SOLAPUR DIST SOLAPUR"
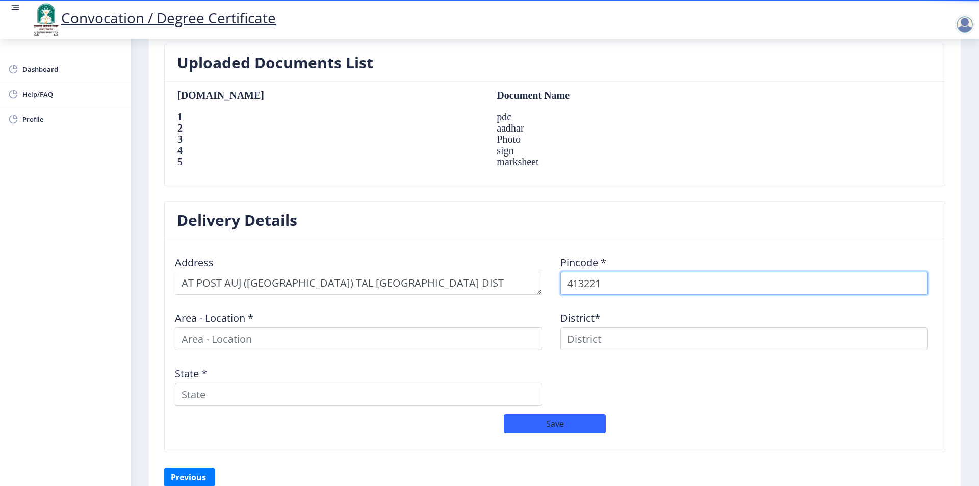
type input "413221"
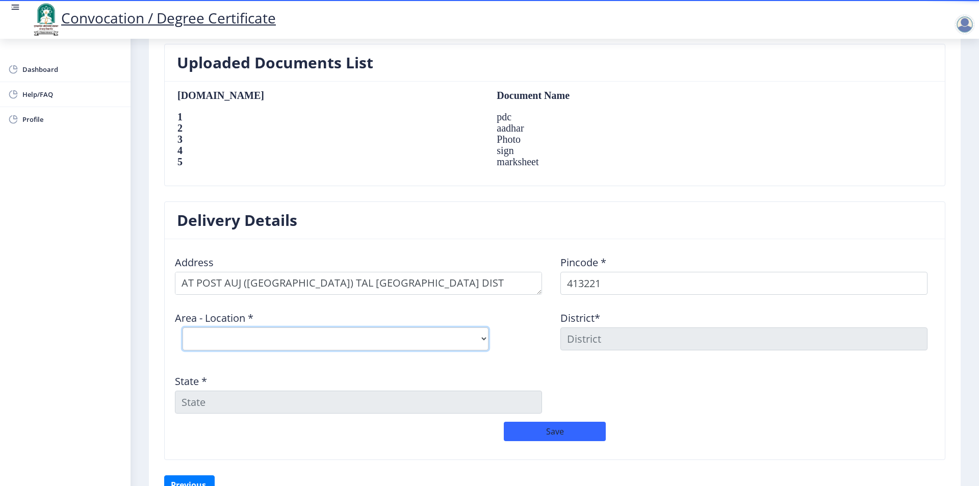
click at [374, 344] on select "Select Area Location Antroli B.O Auj B.O Bhandar Kavathe B.O Gunjegaon B.O Kand…" at bounding box center [335, 338] width 306 height 23
select select "2: Object"
click at [182, 327] on select "Select Area Location Antroli B.O Auj B.O Bhandar Kavathe B.O Gunjegaon B.O Kand…" at bounding box center [335, 338] width 306 height 23
type input "SOLAPUR"
type input "Maharashtra"
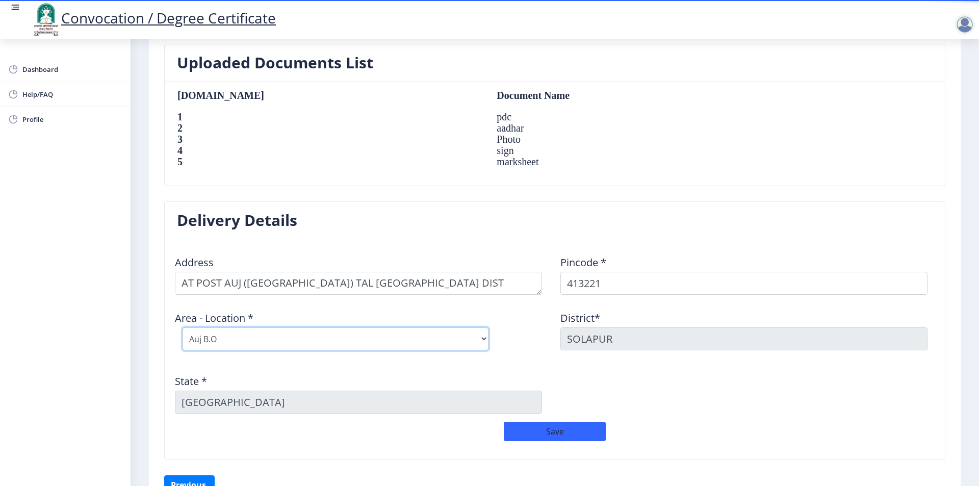
click at [428, 338] on select "Select Area Location Antroli B.O Auj B.O Bhandar Kavathe B.O Gunjegaon B.O Kand…" at bounding box center [335, 338] width 306 height 23
click at [182, 327] on select "Select Area Location Antroli B.O Auj B.O Bhandar Kavathe B.O Gunjegaon B.O Kand…" at bounding box center [335, 338] width 306 height 23
click at [274, 347] on select "Select Area Location Antroli B.O Auj B.O Bhandar Kavathe B.O Gunjegaon B.O Kand…" at bounding box center [335, 338] width 306 height 23
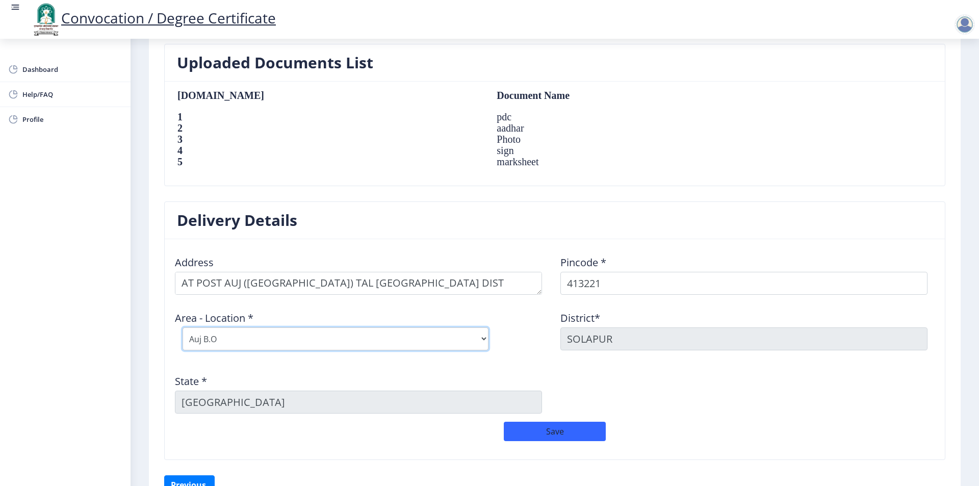
click at [182, 327] on select "Select Area Location Antroli B.O Auj B.O Bhandar Kavathe B.O Gunjegaon B.O Kand…" at bounding box center [335, 338] width 306 height 23
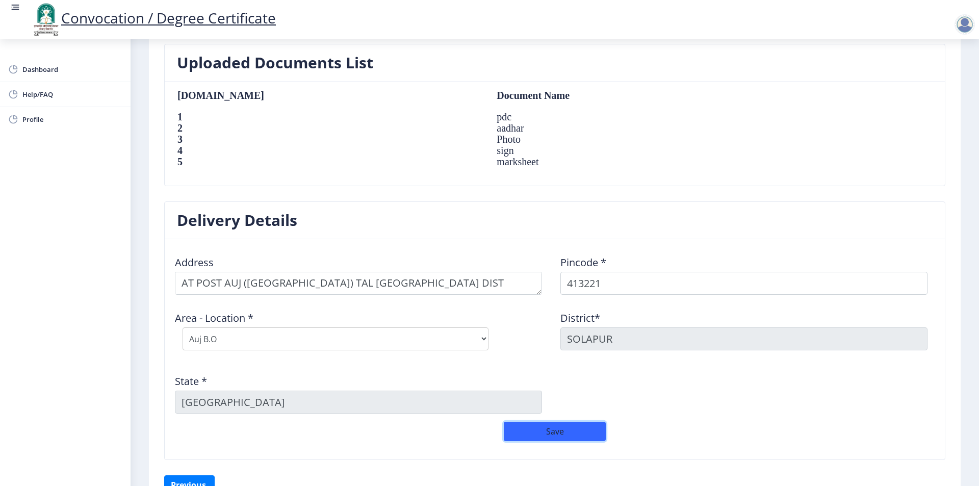
click at [559, 431] on button "Save" at bounding box center [555, 431] width 102 height 19
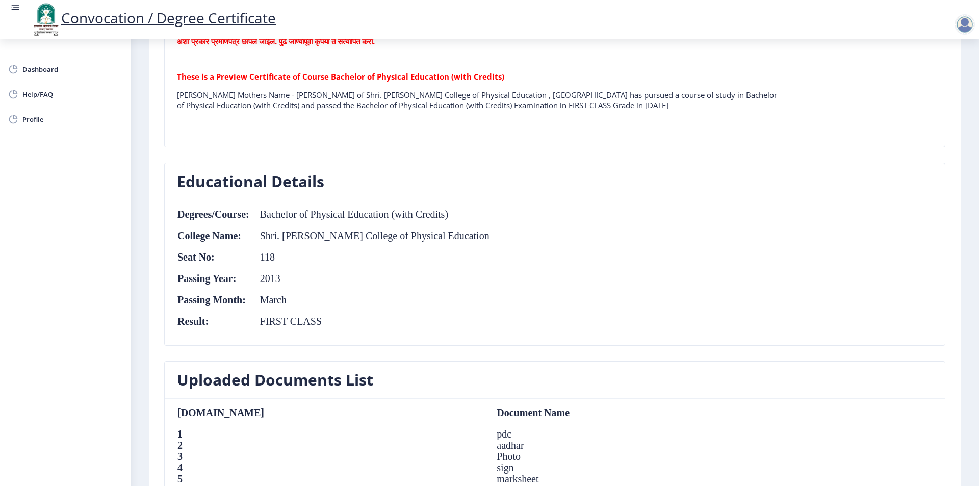
scroll to position [287, 0]
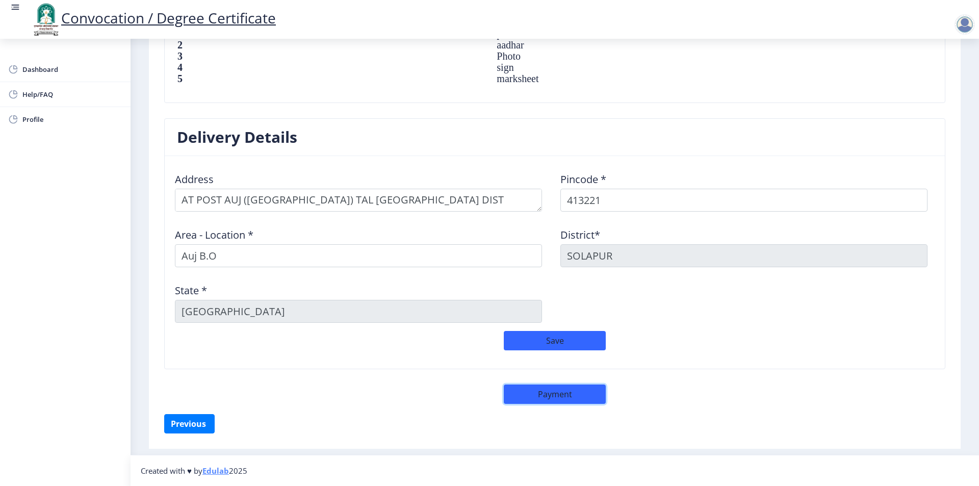
click at [535, 392] on button "Payment" at bounding box center [555, 393] width 102 height 19
select select "sealed"
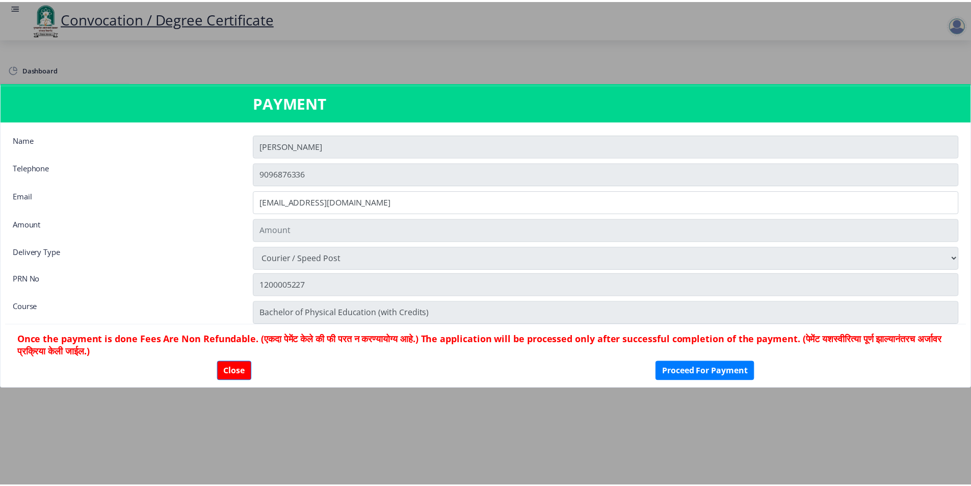
scroll to position [745, 0]
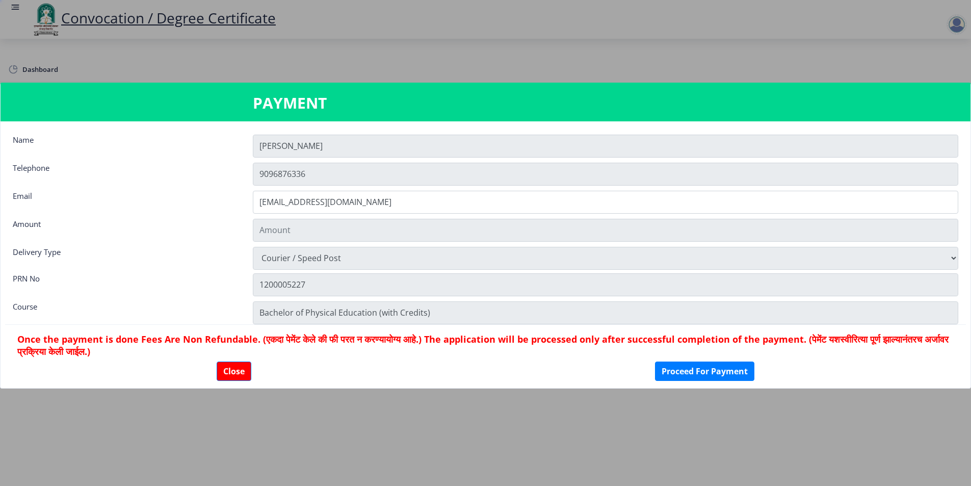
type input "2885"
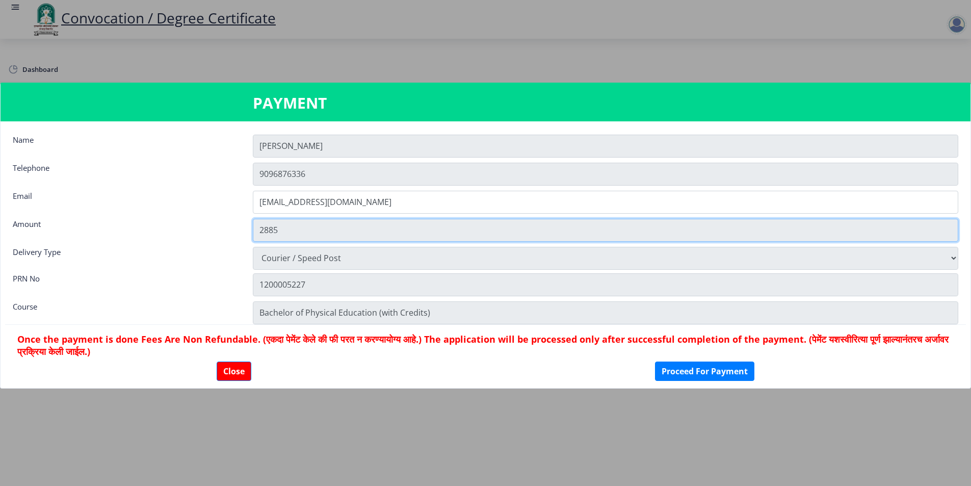
drag, startPoint x: 259, startPoint y: 229, endPoint x: 289, endPoint y: 232, distance: 29.7
click at [289, 232] on input "2885" at bounding box center [605, 230] width 705 height 23
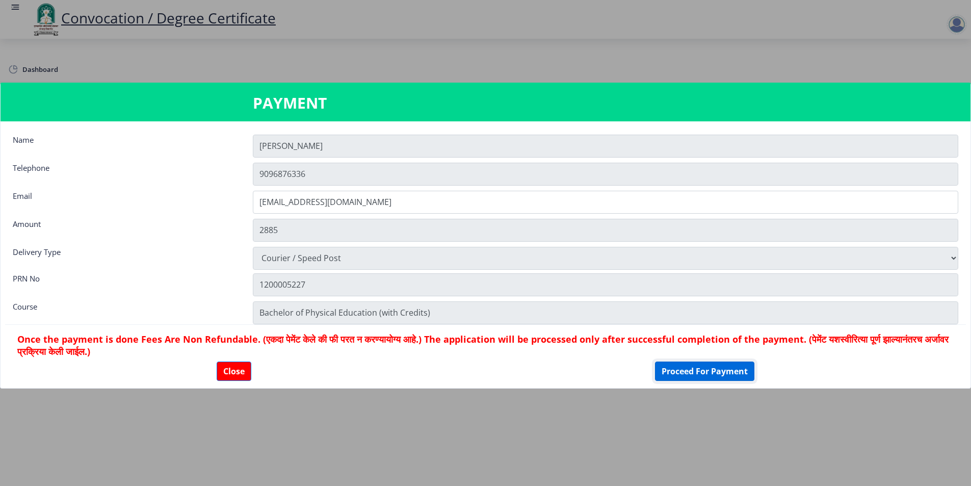
click at [697, 372] on button "Proceed For Payment" at bounding box center [704, 370] width 99 height 19
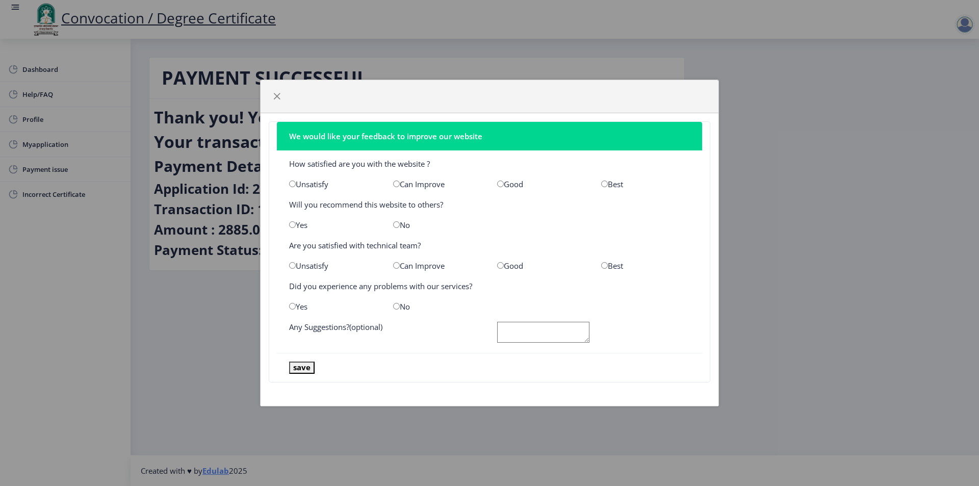
click at [497, 183] on input "radio" at bounding box center [500, 183] width 7 height 7
radio input "true"
click at [293, 223] on input "radio" at bounding box center [292, 224] width 7 height 7
radio input "true"
click at [502, 267] on input "radio" at bounding box center [500, 265] width 7 height 7
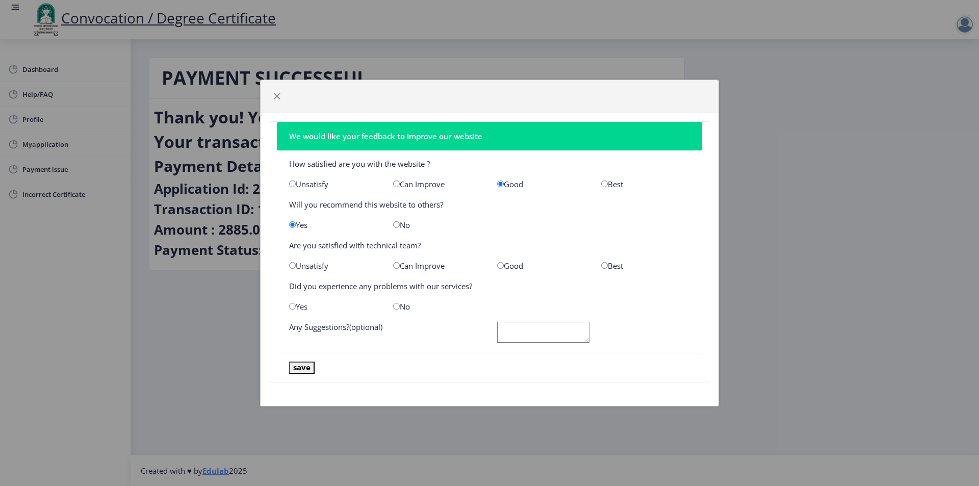
radio input "true"
click at [398, 307] on input "radio" at bounding box center [396, 306] width 7 height 7
radio input "true"
click at [308, 367] on button "save" at bounding box center [301, 367] width 25 height 12
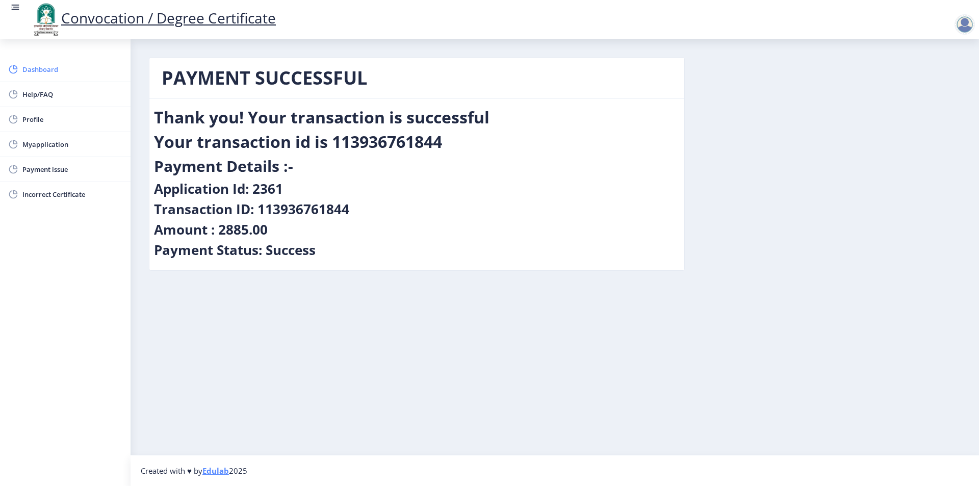
click at [28, 64] on span "Dashboard" at bounding box center [72, 69] width 100 height 12
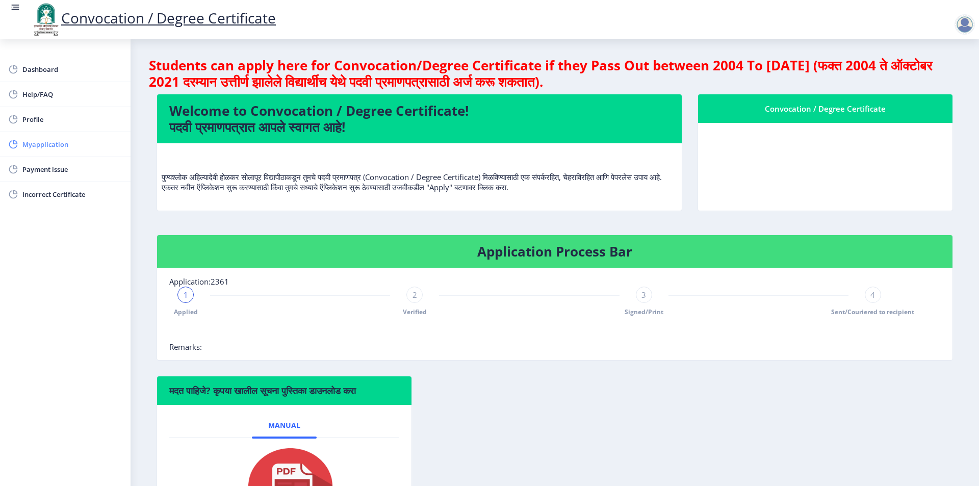
click at [51, 146] on span "Myapplication" at bounding box center [72, 144] width 100 height 12
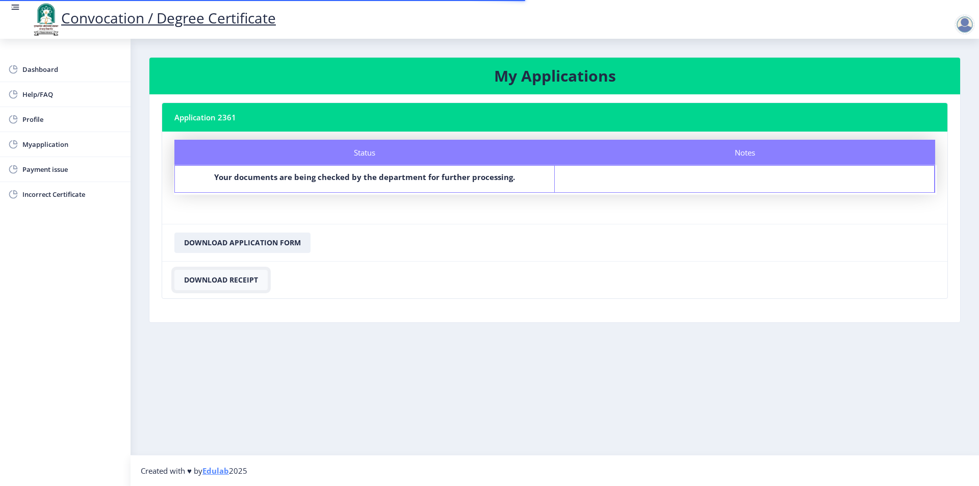
click at [229, 285] on button "Download Receipt" at bounding box center [220, 280] width 93 height 20
click at [229, 245] on button "Download Application Form" at bounding box center [242, 242] width 136 height 20
drag, startPoint x: 766, startPoint y: 440, endPoint x: 769, endPoint y: 428, distance: 12.6
click at [766, 440] on nb-layout-column "My Applications Application 2361 Status Notes Status Your documents are being c…" at bounding box center [554, 247] width 848 height 416
click at [974, 20] on div at bounding box center [966, 24] width 24 height 20
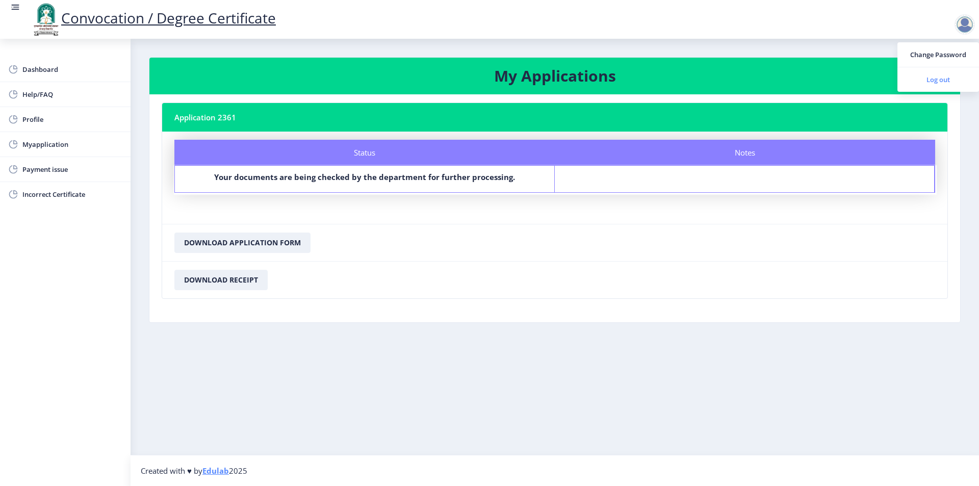
click at [926, 78] on span "Log out" at bounding box center [937, 79] width 65 height 12
